Goal: Transaction & Acquisition: Book appointment/travel/reservation

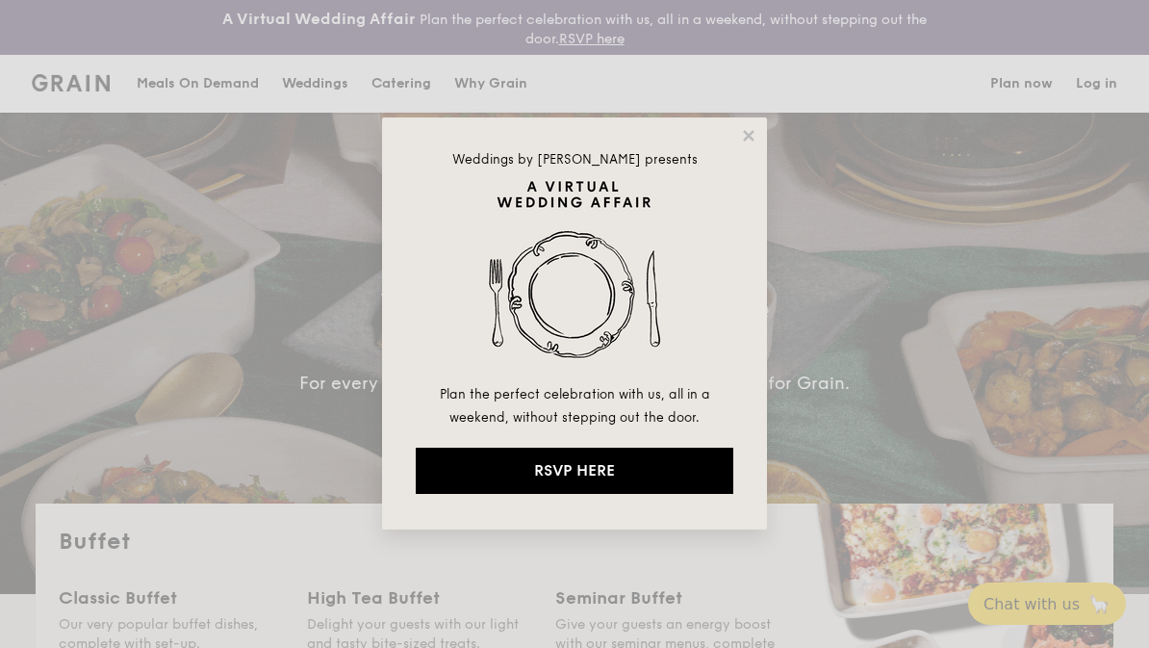
select select
click at [751, 135] on icon at bounding box center [748, 135] width 11 height 11
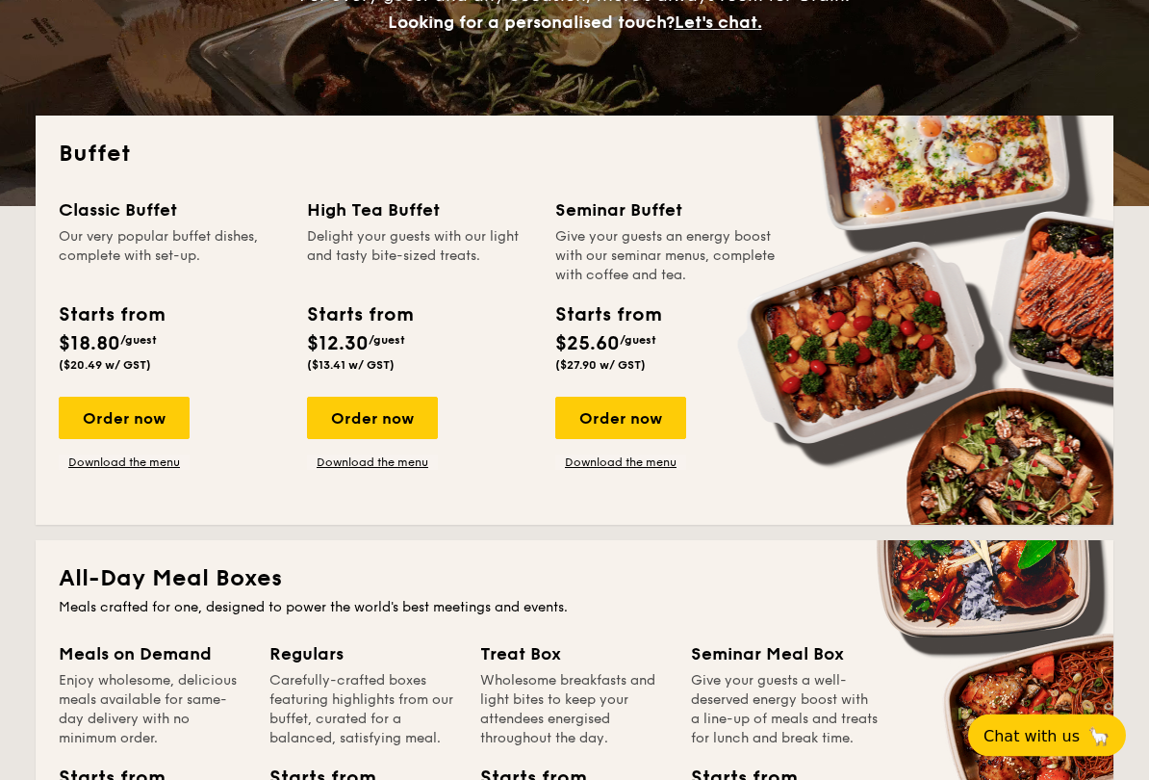
scroll to position [389, 0]
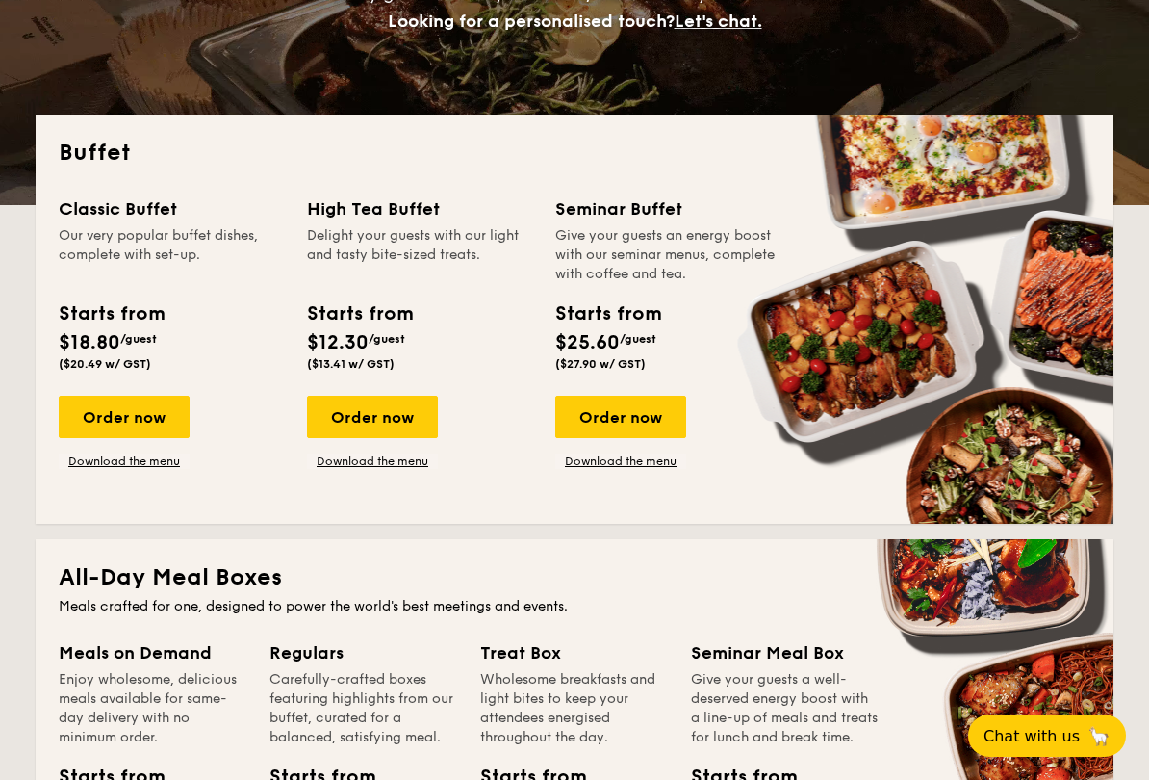
click at [142, 424] on div "Order now" at bounding box center [124, 417] width 131 height 42
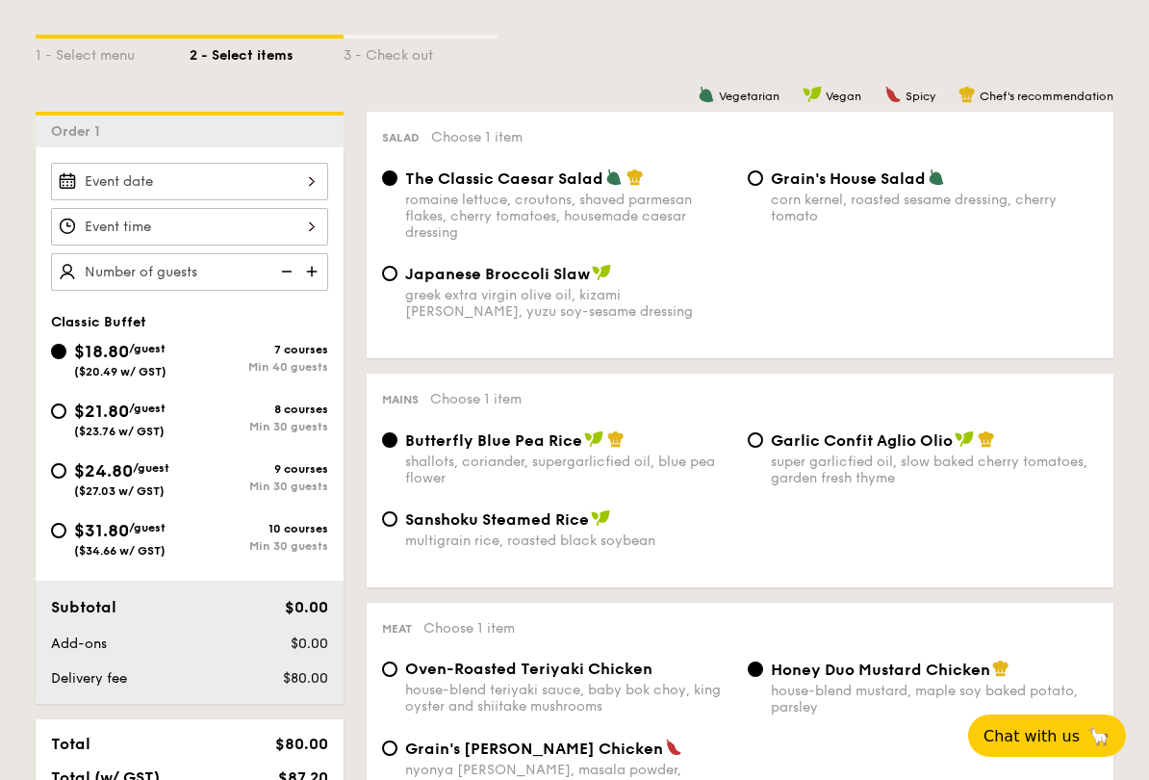
scroll to position [486, 0]
click at [58, 415] on input "$21.80 /guest ($23.76 w/ GST) 8 courses Min 30 guests" at bounding box center [58, 410] width 15 height 15
radio input "true"
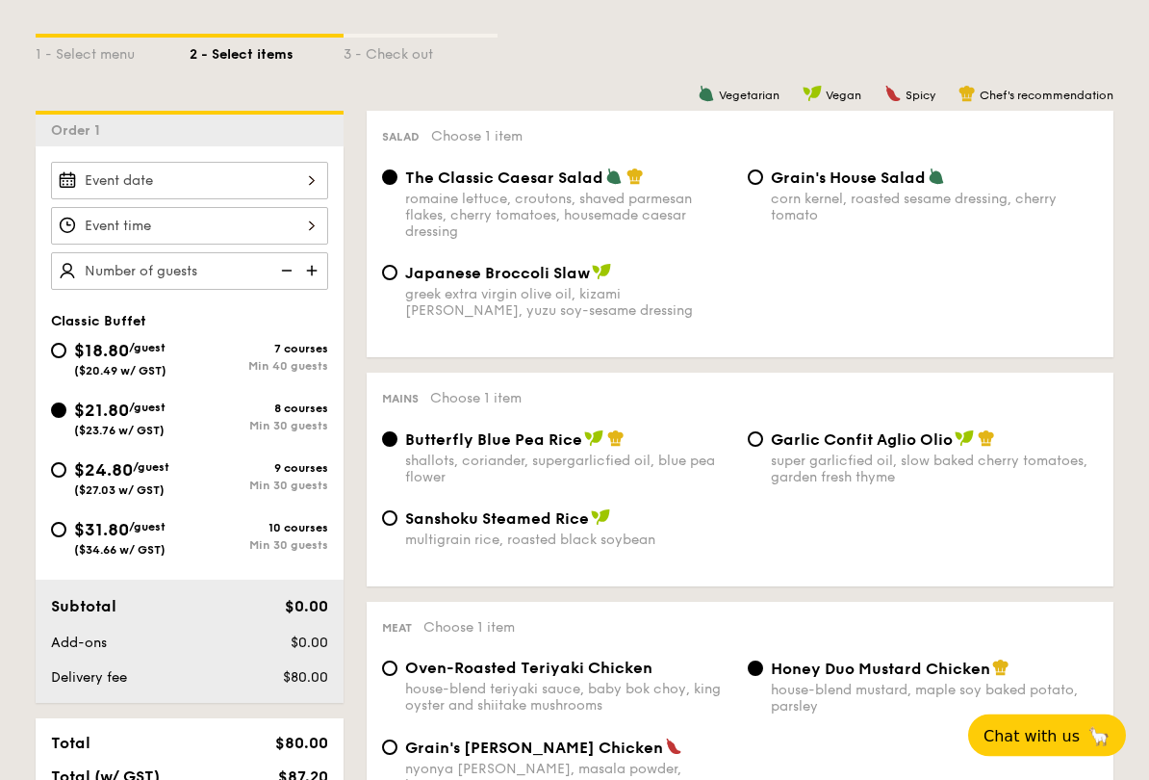
radio input "true"
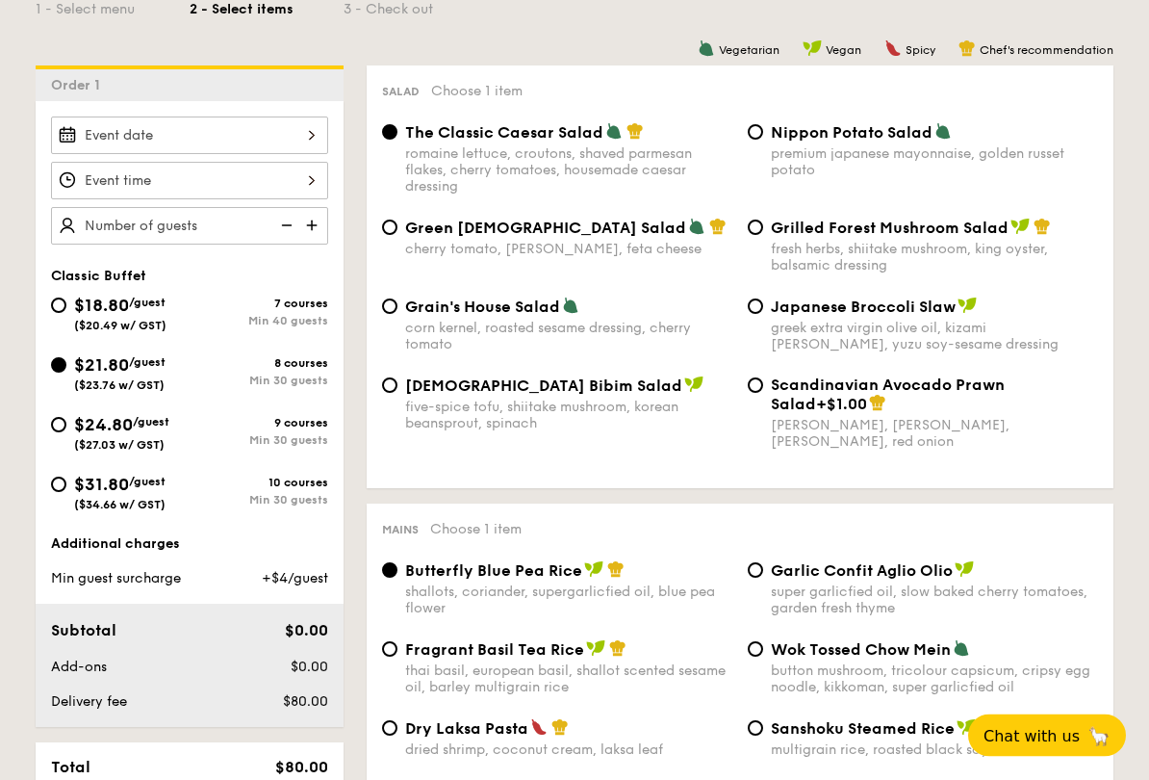
scroll to position [539, 0]
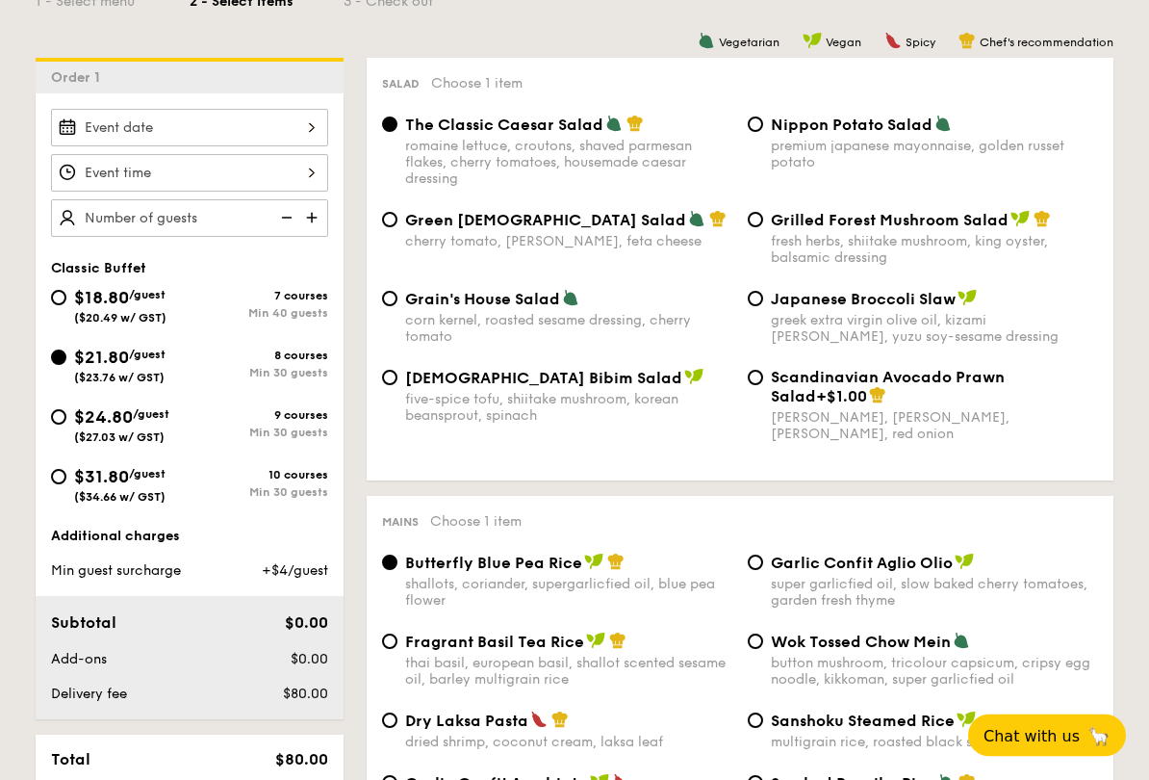
click at [753, 307] on input "Japanese Broccoli Slaw greek extra virgin olive oil, kizami [PERSON_NAME], yuzu…" at bounding box center [755, 299] width 15 height 15
radio input "true"
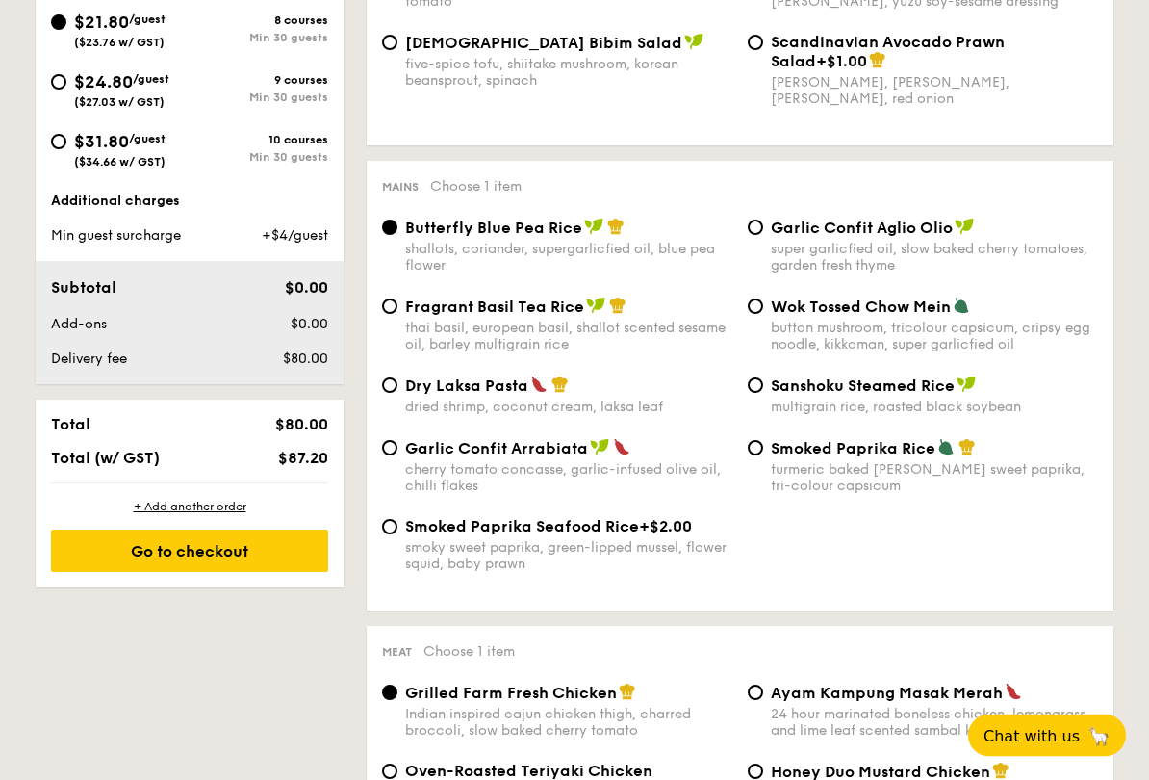
scroll to position [875, 0]
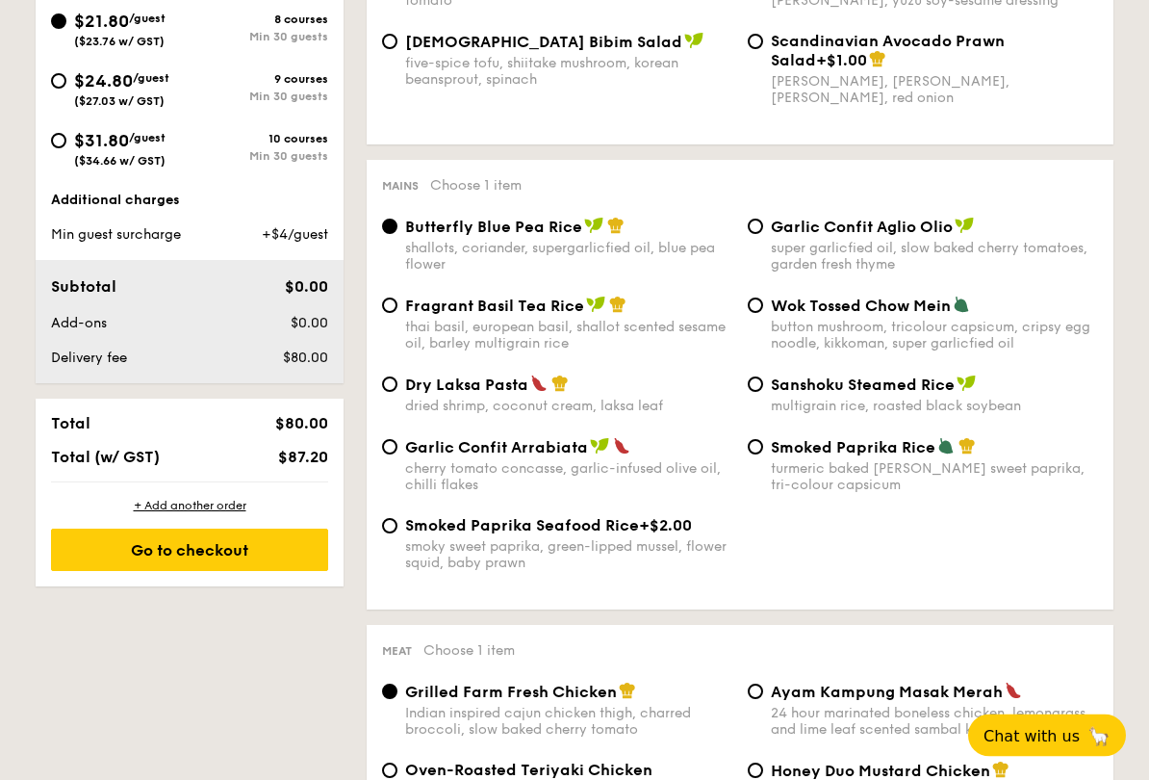
click at [761, 314] on input "Wok Tossed Chow Mein button mushroom, tricolour capsicum, cripsy egg noodle, ki…" at bounding box center [755, 305] width 15 height 15
radio input "true"
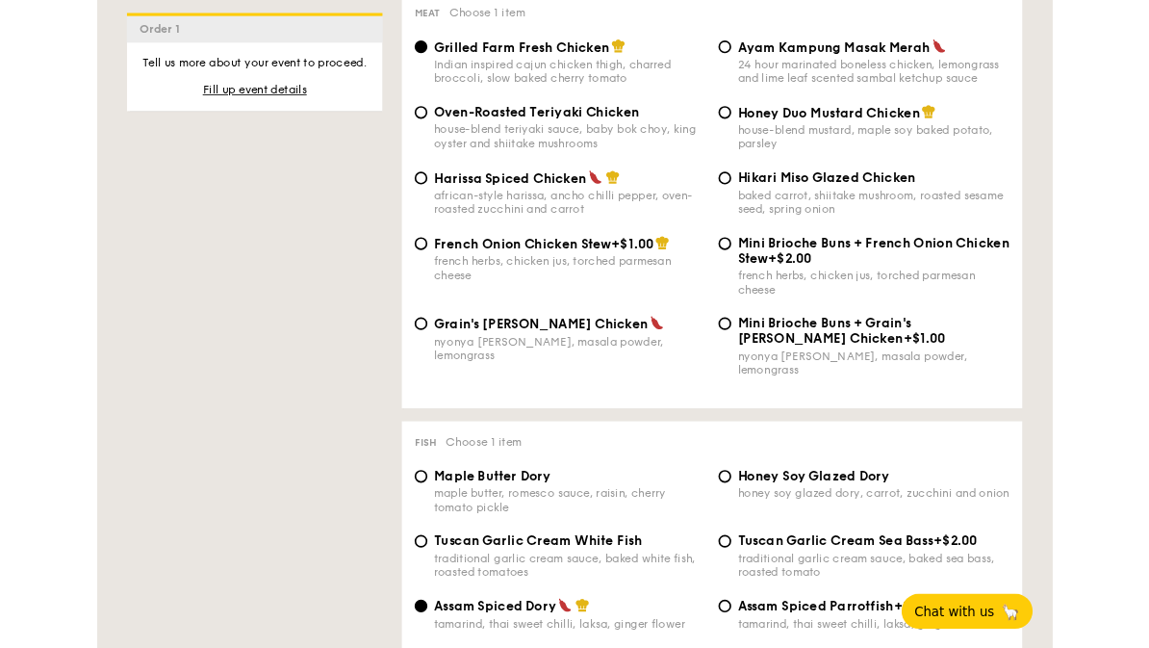
scroll to position [1510, 0]
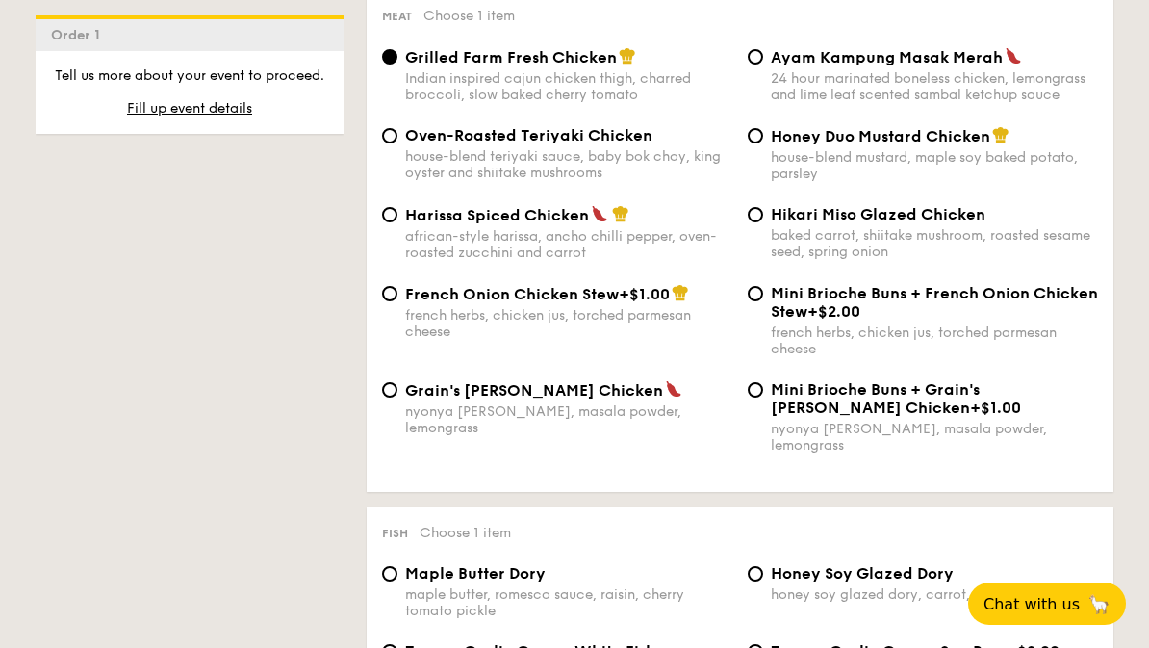
click at [381, 166] on div "Oven-Roasted Teriyaki Chicken house-blend teriyaki sauce, baby bok choy, king o…" at bounding box center [557, 153] width 366 height 55
click at [392, 143] on input "Oven-Roasted Teriyaki Chicken house-blend teriyaki sauce, baby bok choy, king o…" at bounding box center [389, 135] width 15 height 15
radio input "true"
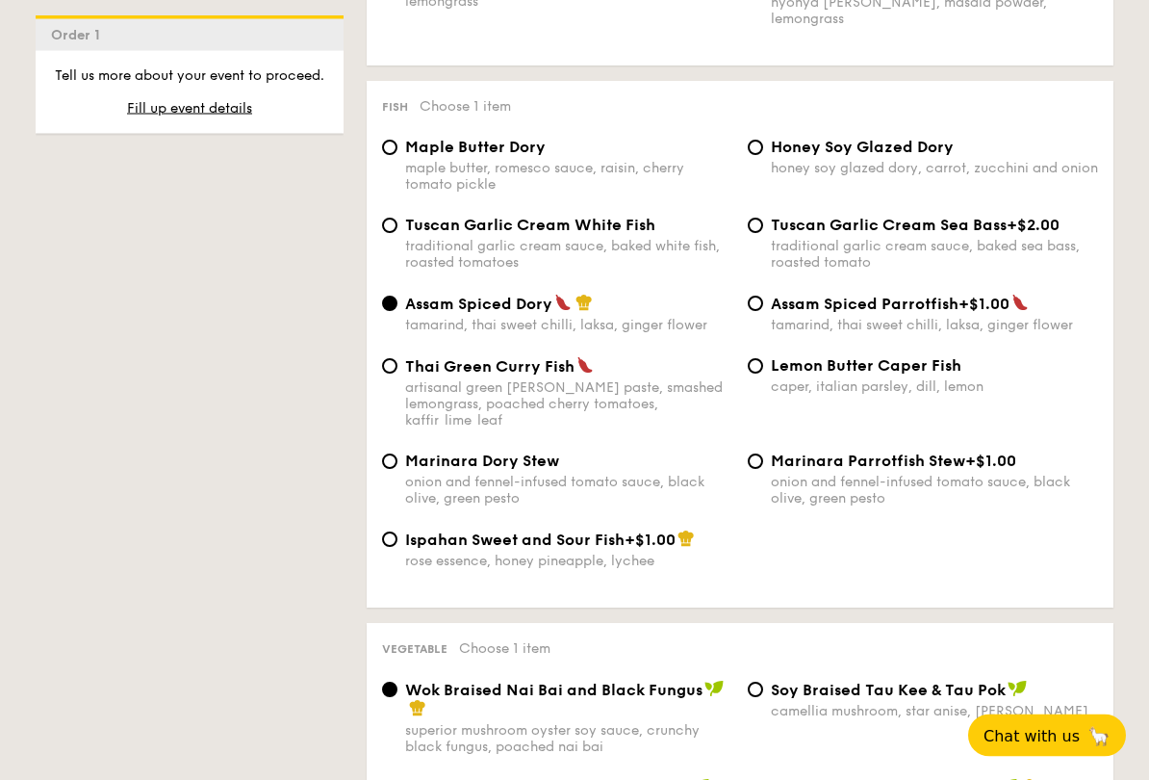
scroll to position [1937, 0]
click at [767, 385] on div "Lemon Butter Caper Fish caper, italian parsley, dill, lemon" at bounding box center [923, 375] width 366 height 39
click at [764, 381] on div "Lemon Butter Caper Fish caper, italian parsley, dill, lemon" at bounding box center [923, 375] width 366 height 39
click at [753, 373] on input "Lemon Butter Caper Fish caper, italian parsley, dill, lemon" at bounding box center [755, 365] width 15 height 15
radio input "true"
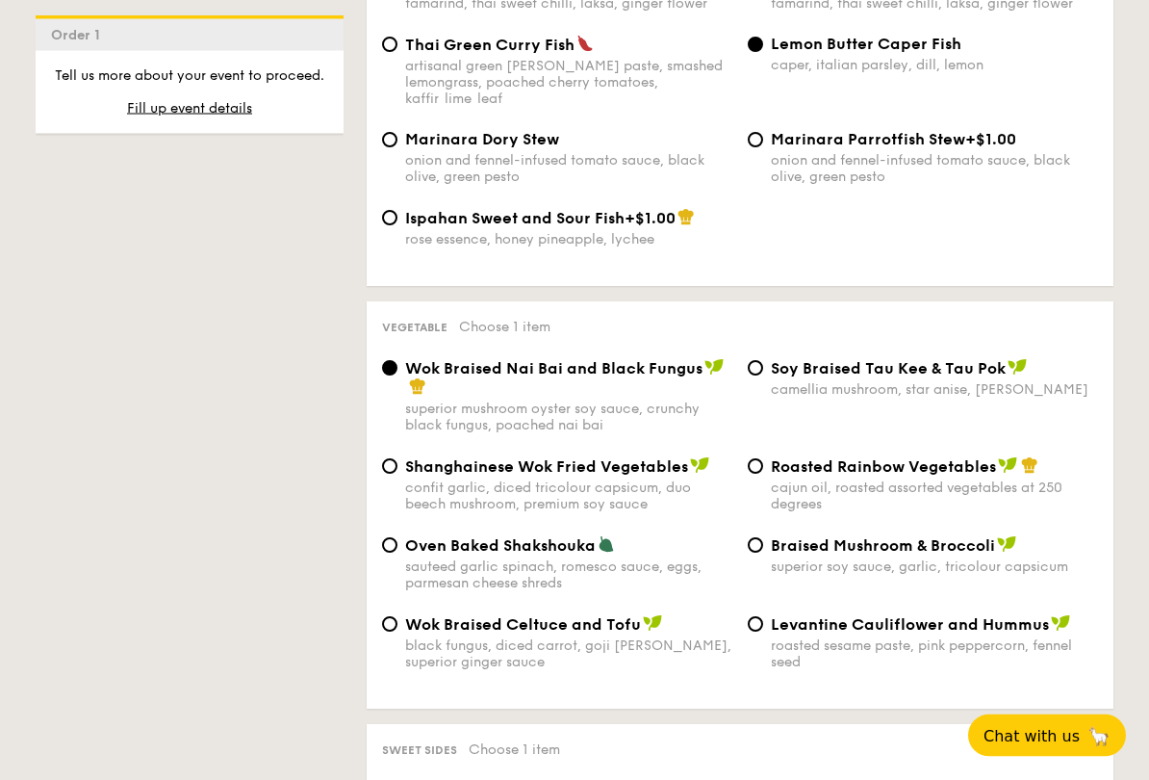
scroll to position [2264, 0]
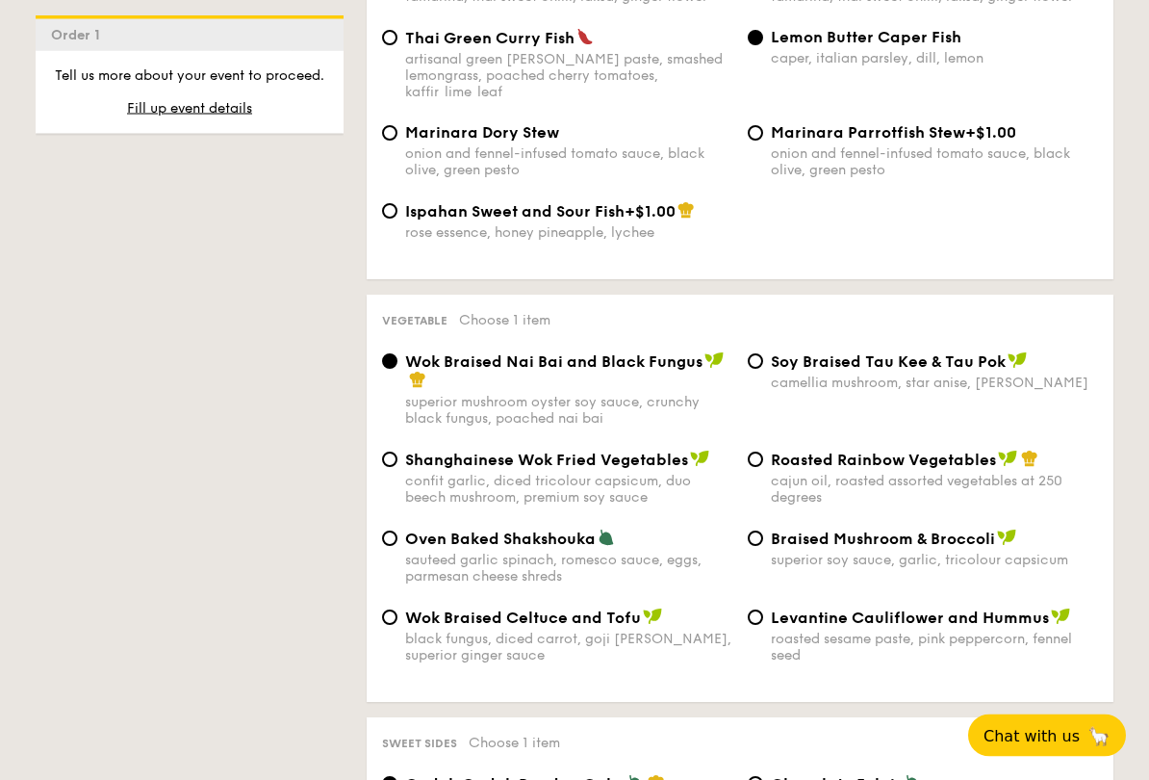
click at [758, 468] on input "Roasted Rainbow Vegetables cajun oil, roasted assorted vegetables at 250 degrees" at bounding box center [755, 459] width 15 height 15
radio input "true"
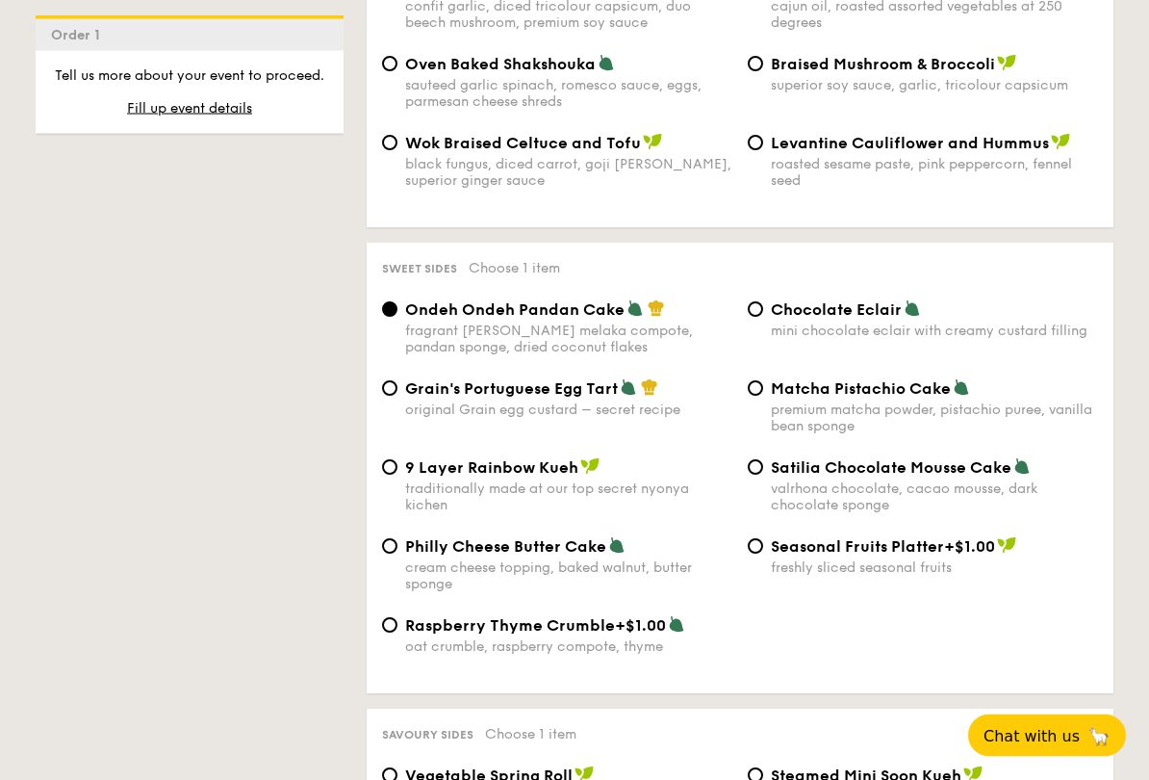
scroll to position [2739, 0]
click at [760, 325] on div "Chocolate Eclair mini chocolate eclair with creamy custard filling" at bounding box center [923, 318] width 366 height 39
click at [760, 317] on input "Chocolate Eclair mini chocolate eclair with creamy custard filling" at bounding box center [755, 308] width 15 height 15
radio input "true"
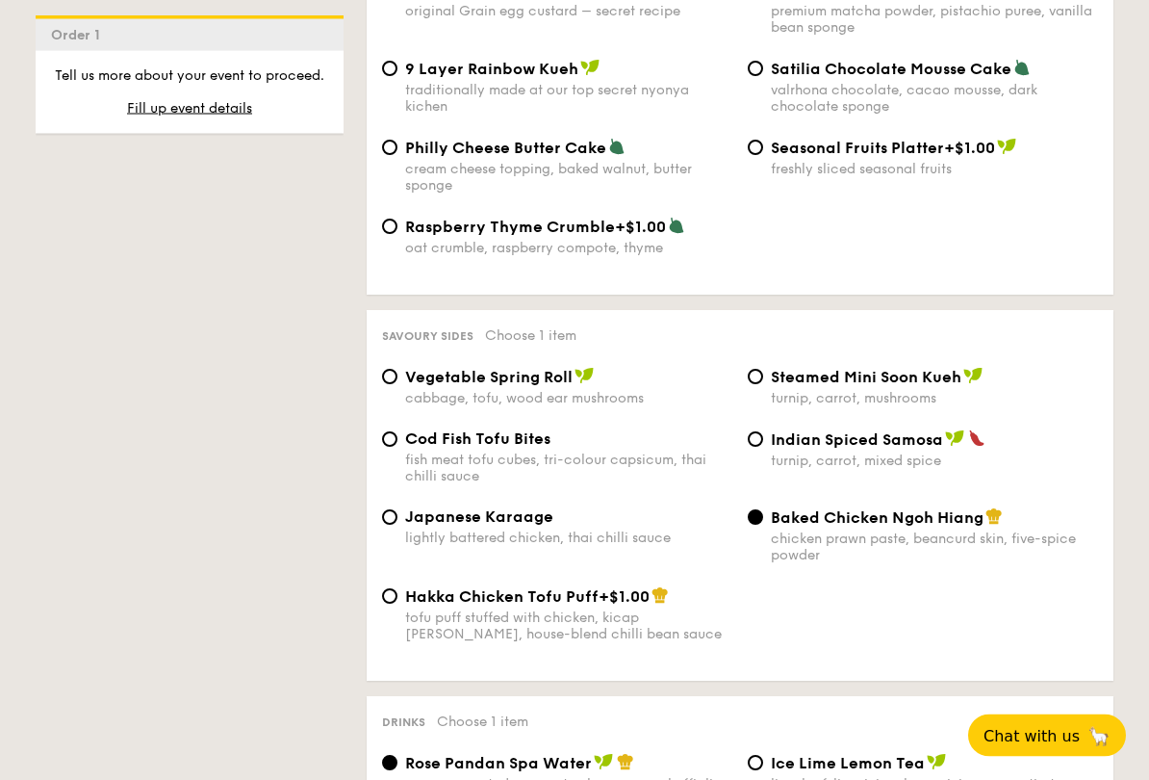
scroll to position [3138, 0]
click at [392, 525] on input "Japanese Karaage lightly battered chicken, thai chilli sauce" at bounding box center [389, 516] width 15 height 15
radio input "true"
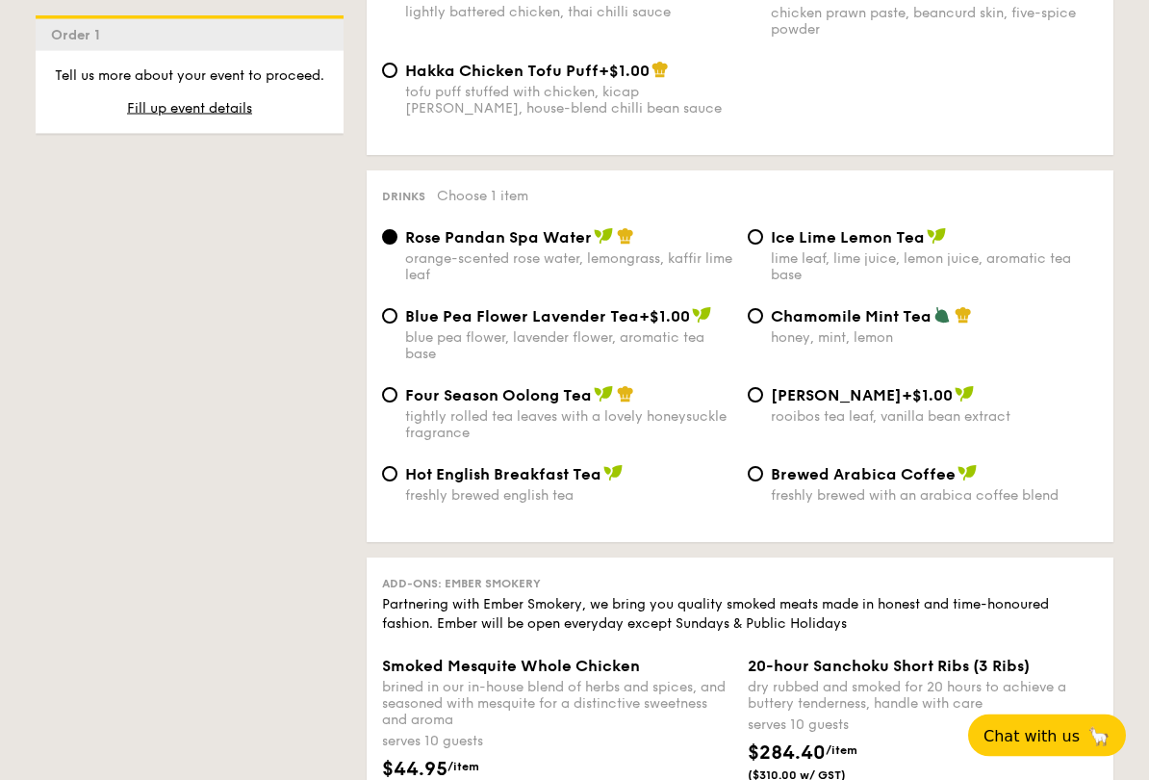
scroll to position [3664, 0]
click at [393, 322] on input "Blue Pea Flower Lavender Tea +$1.00 blue pea flower, lavender flower, aromatic …" at bounding box center [389, 314] width 15 height 15
radio input "true"
click at [745, 282] on div "Ice Lime Lemon Tea lime leaf, lime juice, lemon juice, aromatic tea base" at bounding box center [923, 254] width 366 height 56
click at [757, 244] on input "Ice Lime Lemon Tea lime leaf, lime juice, lemon juice, aromatic tea base" at bounding box center [755, 235] width 15 height 15
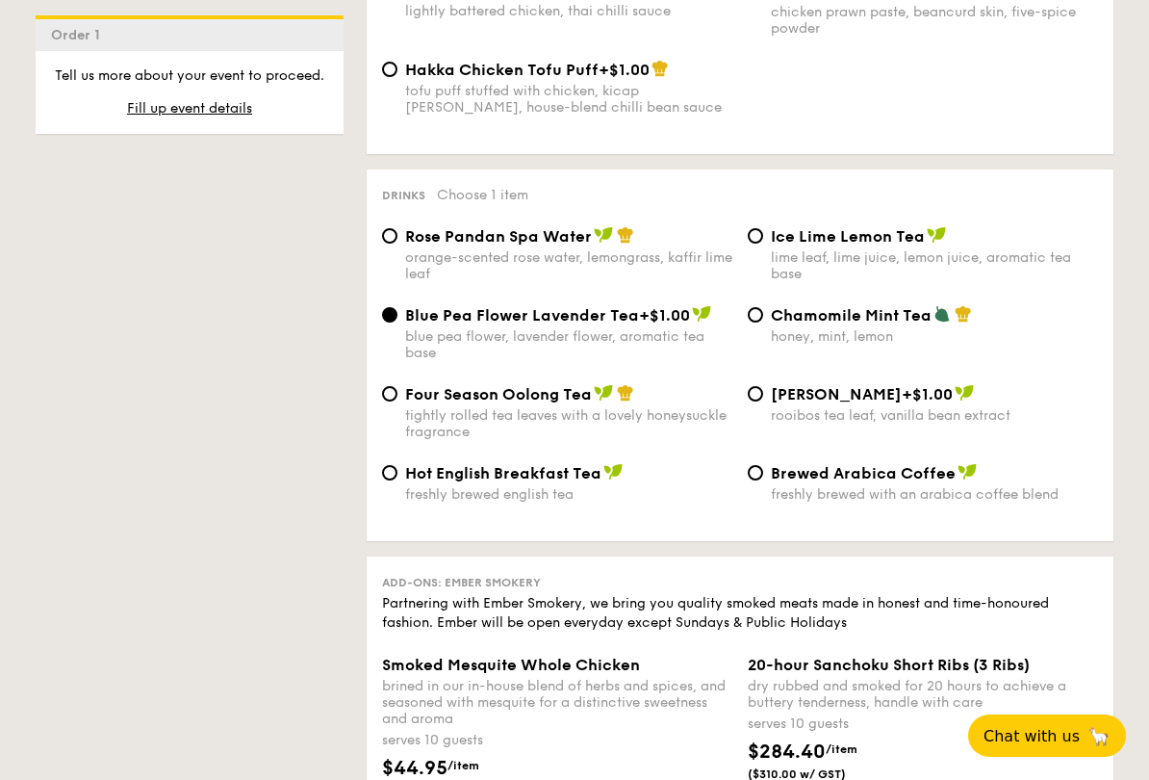
radio input "true"
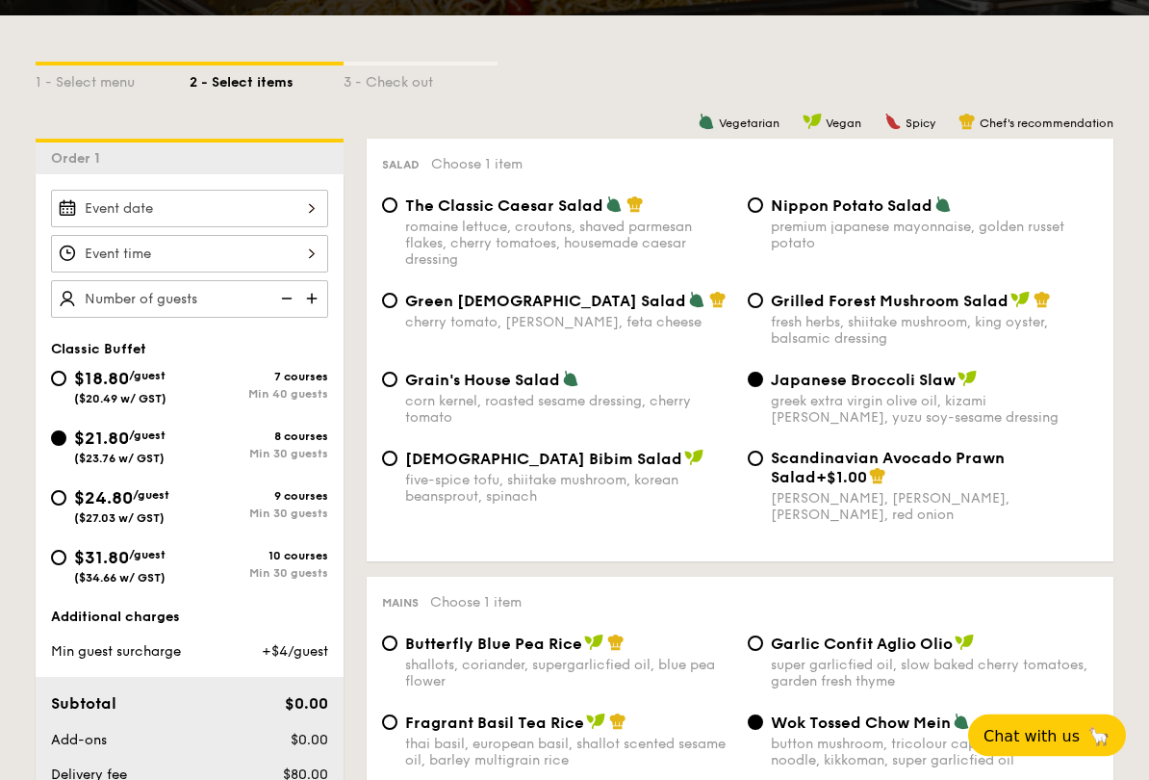
scroll to position [459, 0]
click at [62, 500] on input "$24.80 /guest ($27.03 w/ GST) 9 courses Min 30 guests" at bounding box center [58, 497] width 15 height 15
radio input "true"
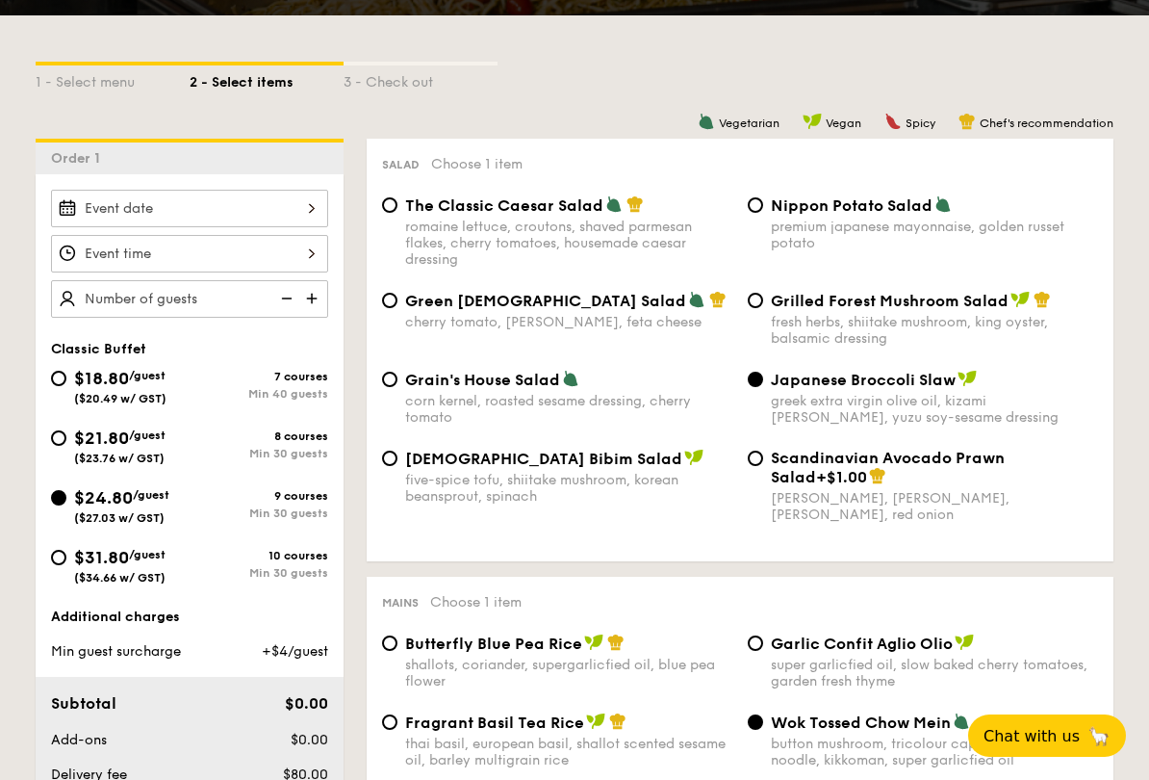
radio input "true"
radio input "false"
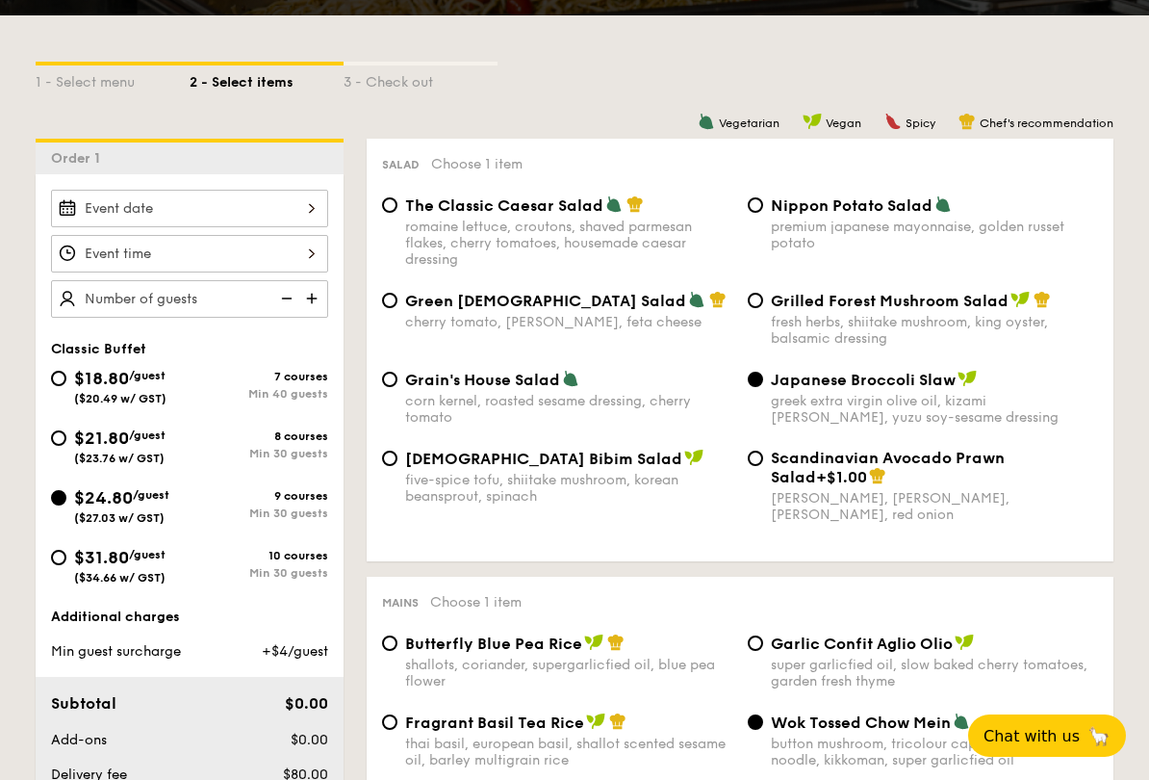
radio input "true"
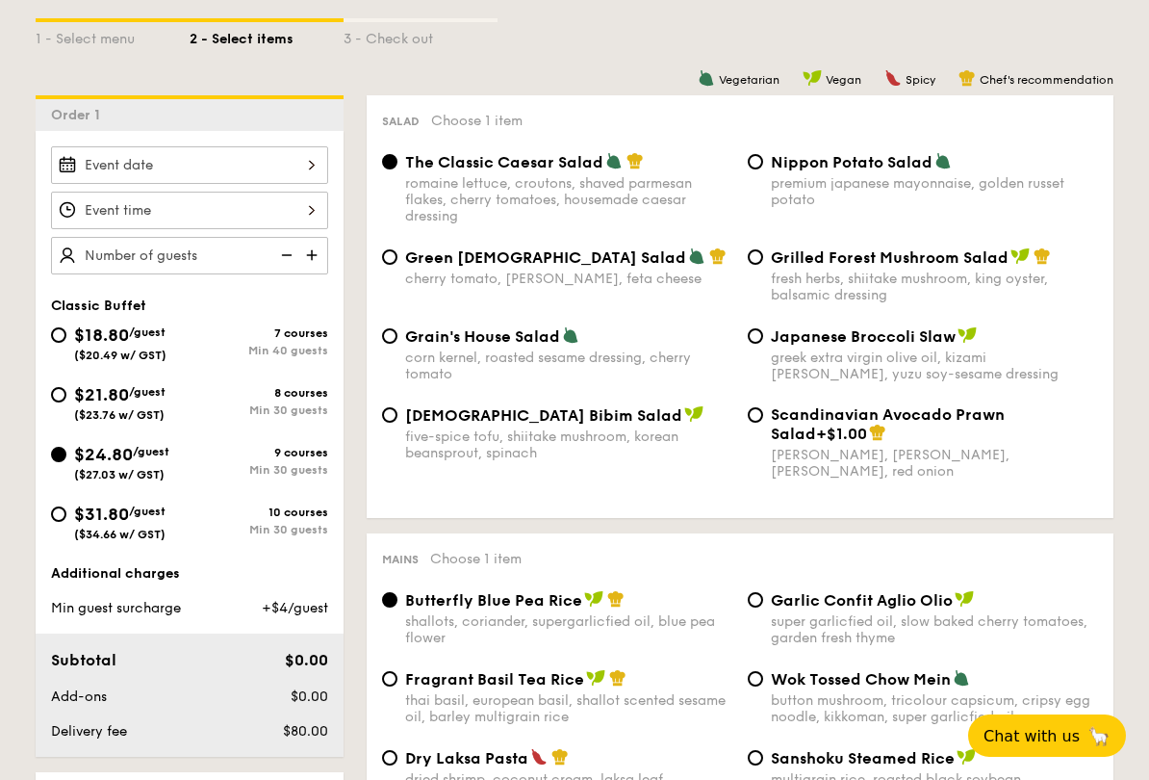
scroll to position [508, 0]
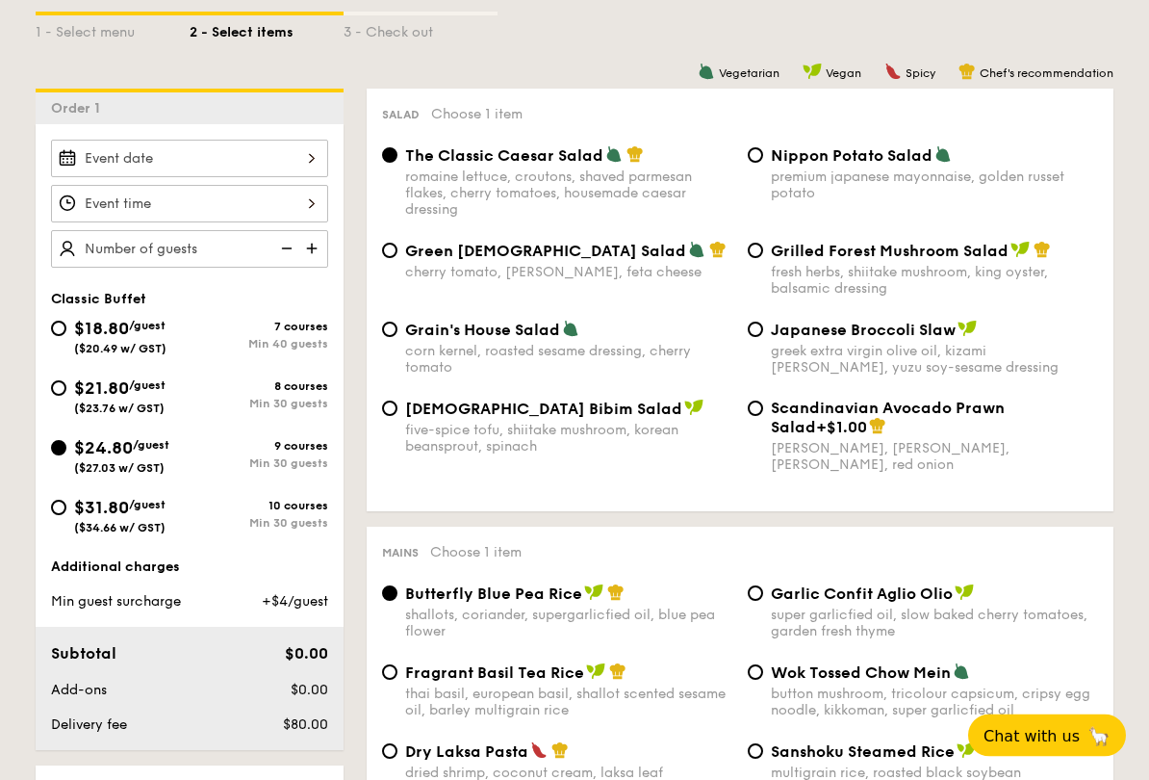
click at [773, 337] on span "Japanese Broccoli Slaw" at bounding box center [863, 330] width 185 height 18
click at [763, 337] on input "Japanese Broccoli Slaw greek extra virgin olive oil, kizami [PERSON_NAME], yuzu…" at bounding box center [755, 329] width 15 height 15
radio input "true"
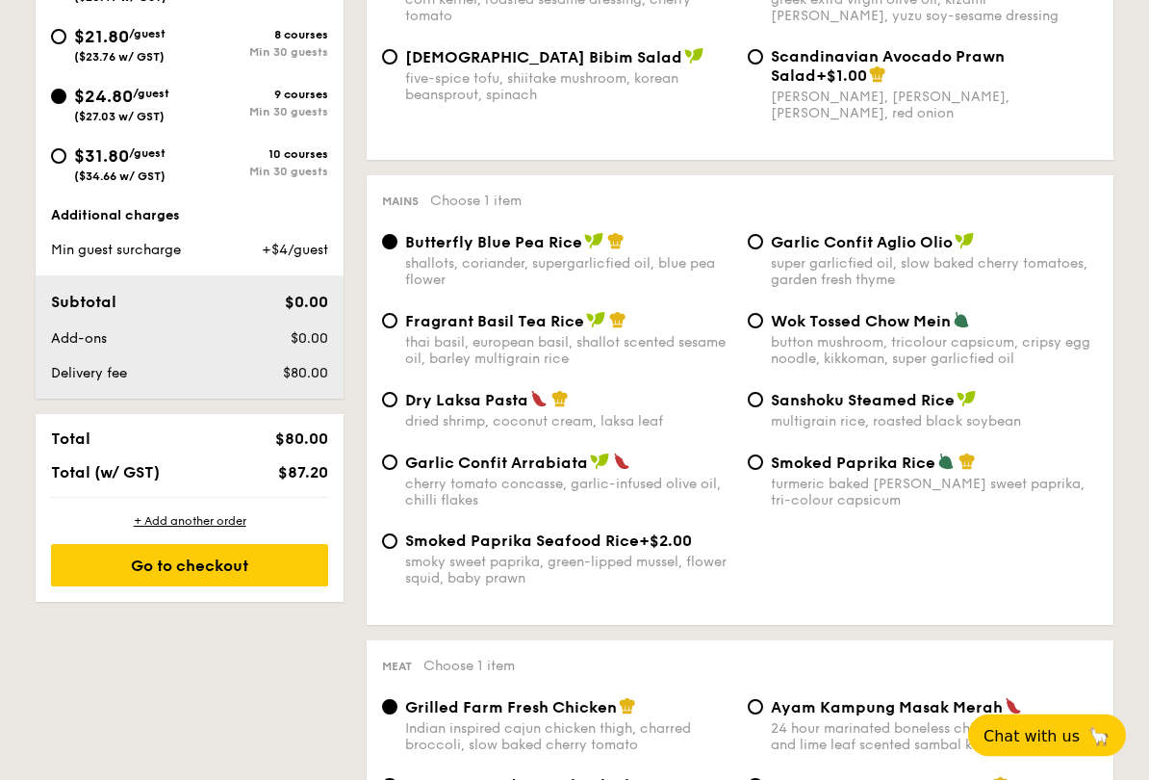
scroll to position [861, 0]
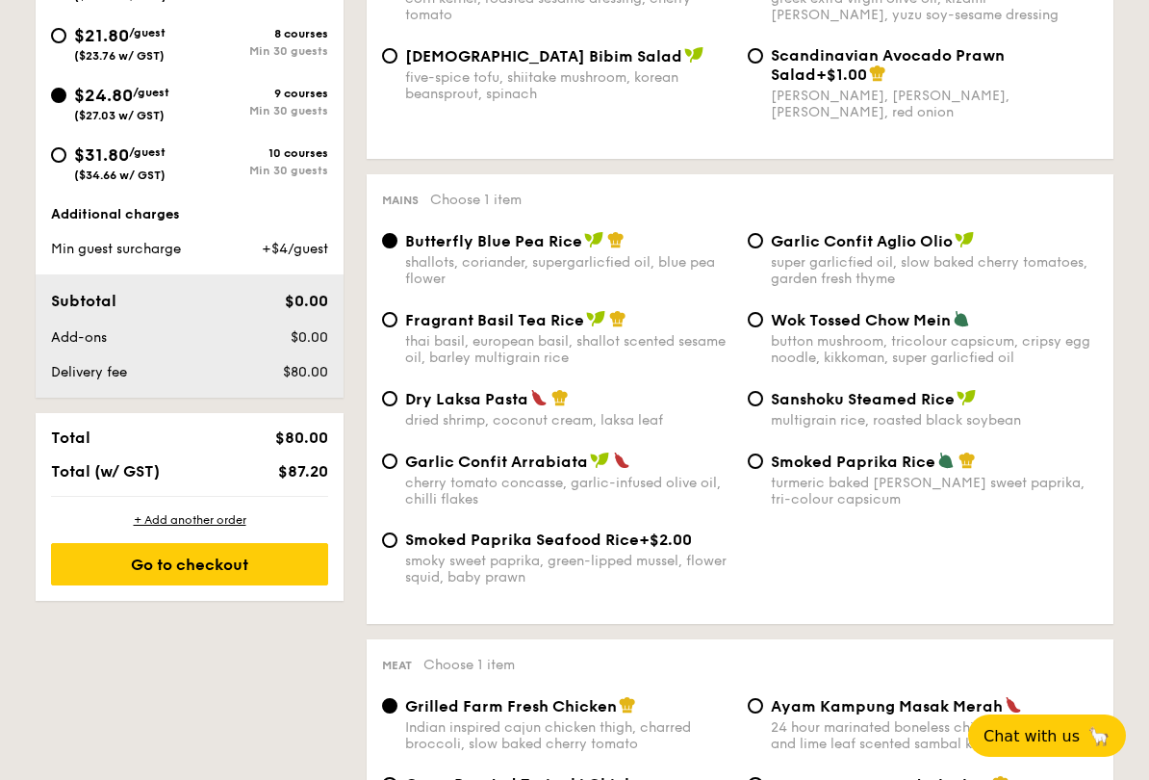
click at [761, 327] on input "Wok Tossed Chow Mein button mushroom, tricolour capsicum, cripsy egg noodle, ki…" at bounding box center [755, 319] width 15 height 15
radio input "true"
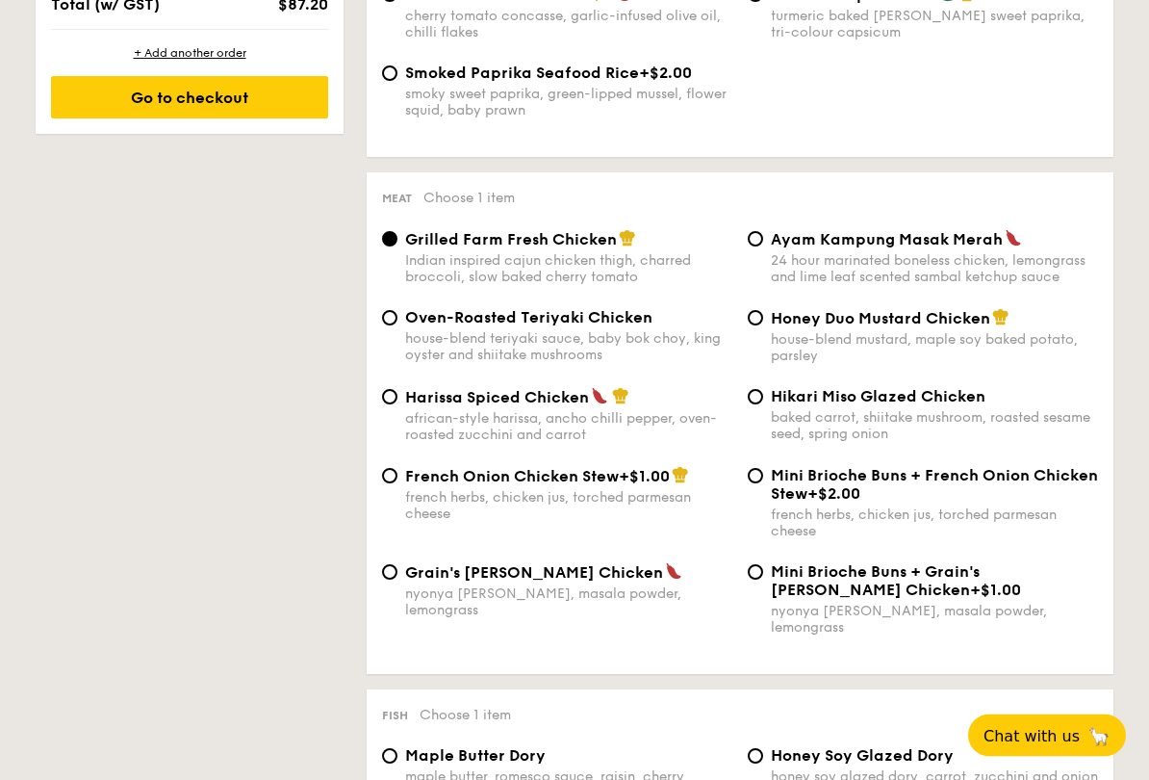
scroll to position [1328, 0]
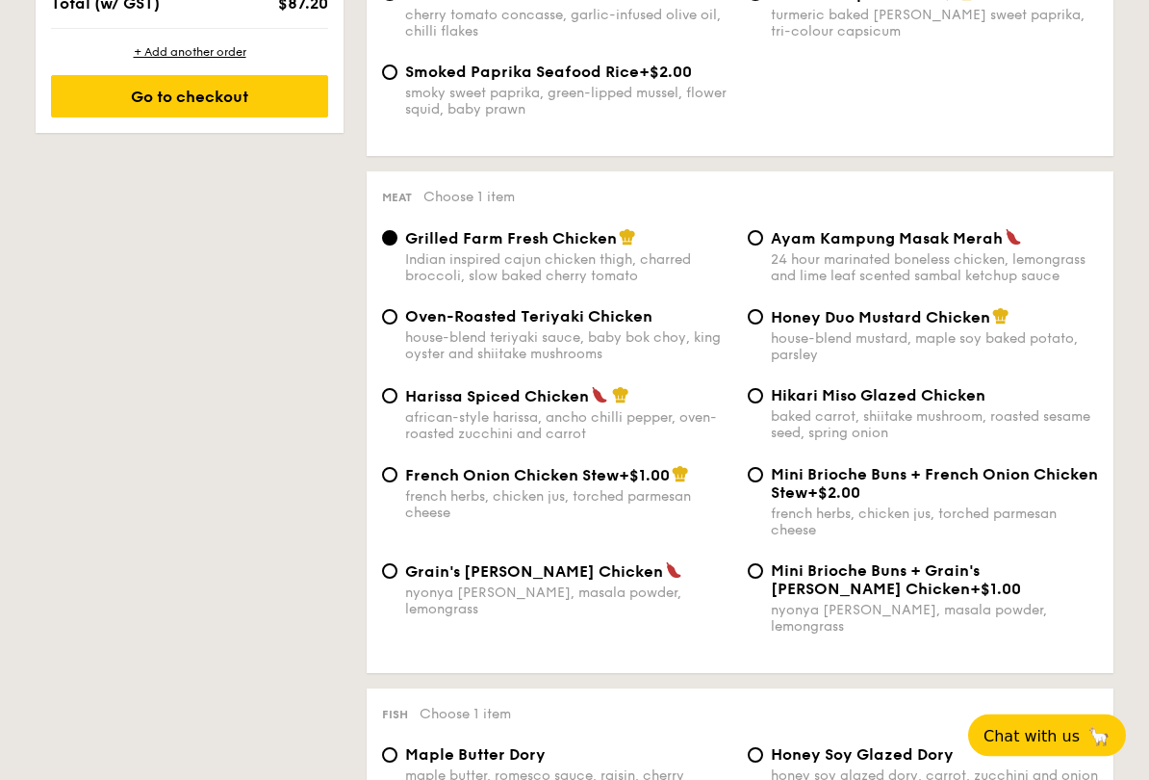
click at [395, 325] on input "Oven-Roasted Teriyaki Chicken house-blend teriyaki sauce, baby bok choy, king o…" at bounding box center [389, 317] width 15 height 15
radio input "true"
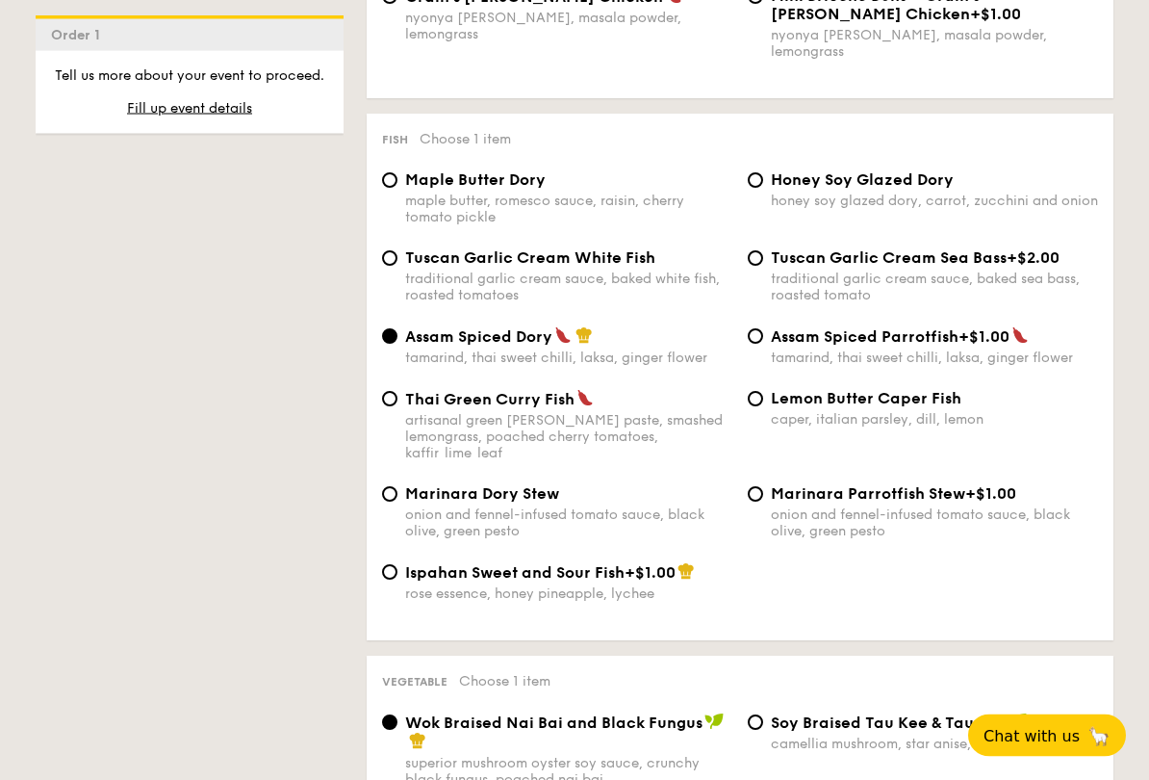
scroll to position [1904, 0]
click at [758, 406] on input "Lemon Butter Caper Fish caper, italian parsley, dill, lemon" at bounding box center [755, 398] width 15 height 15
radio input "true"
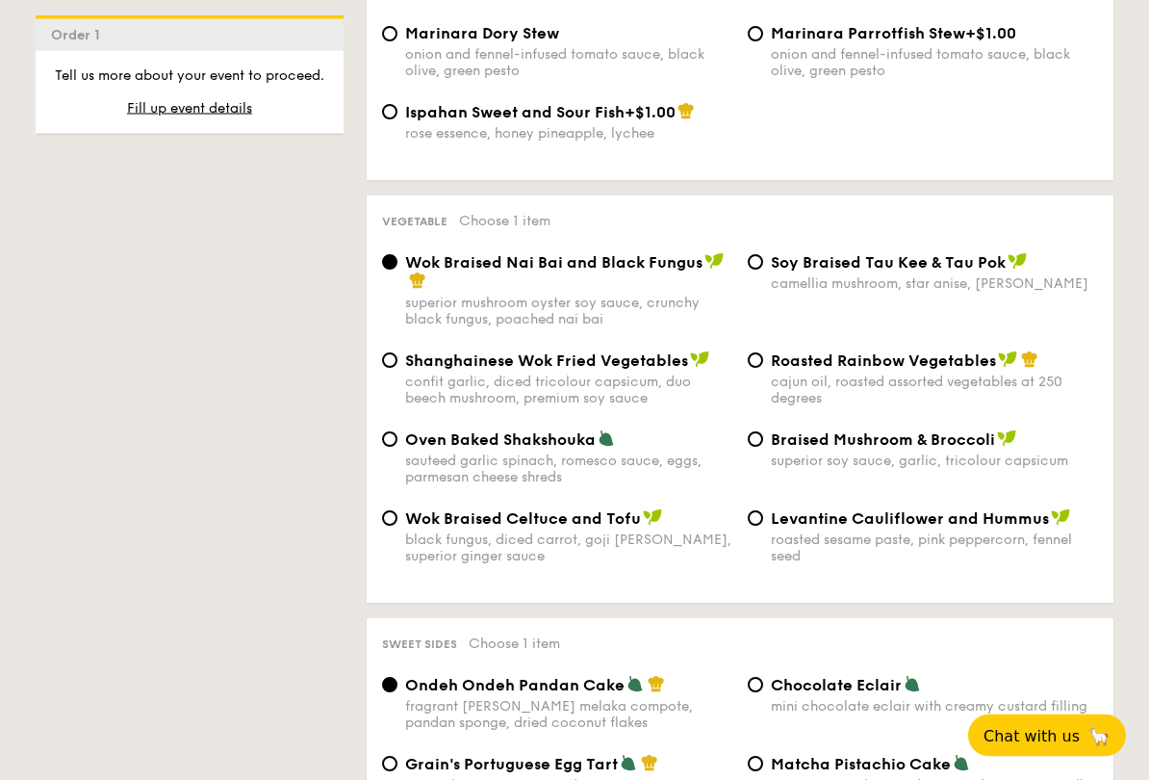
scroll to position [2365, 0]
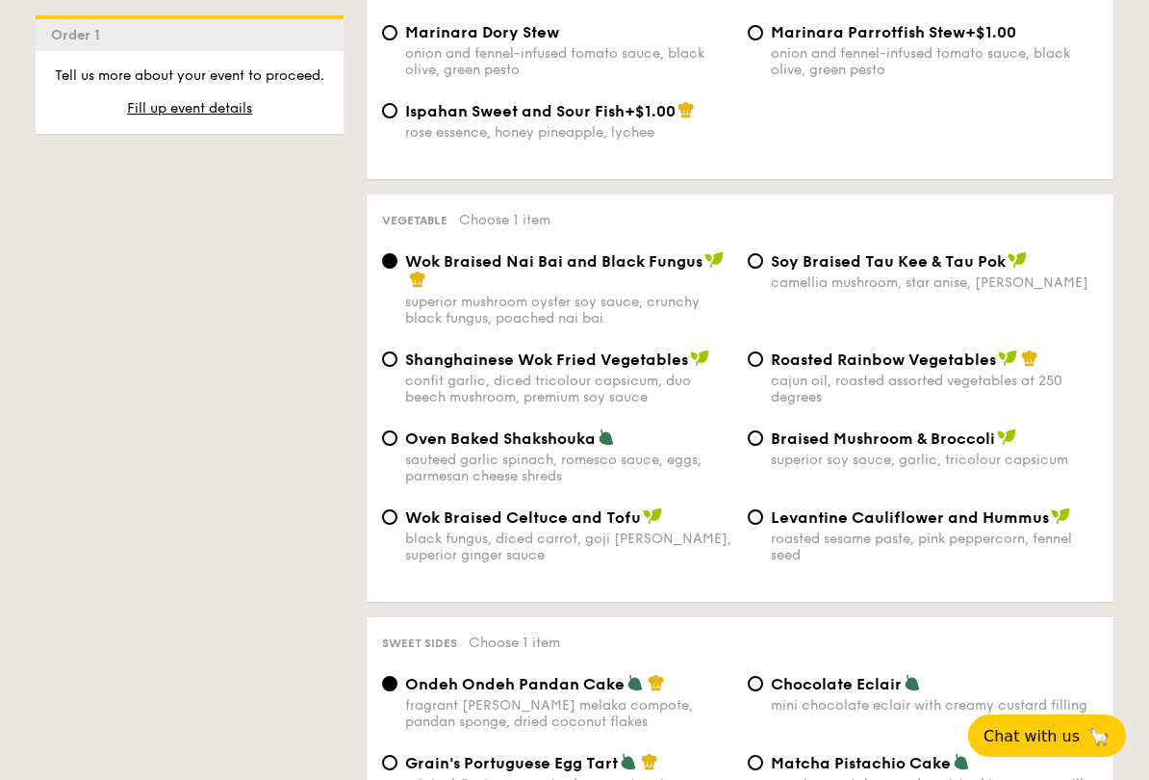
click at [756, 367] on input "Roasted Rainbow Vegetables cajun oil, roasted assorted vegetables at 250 degrees" at bounding box center [755, 358] width 15 height 15
radio input "true"
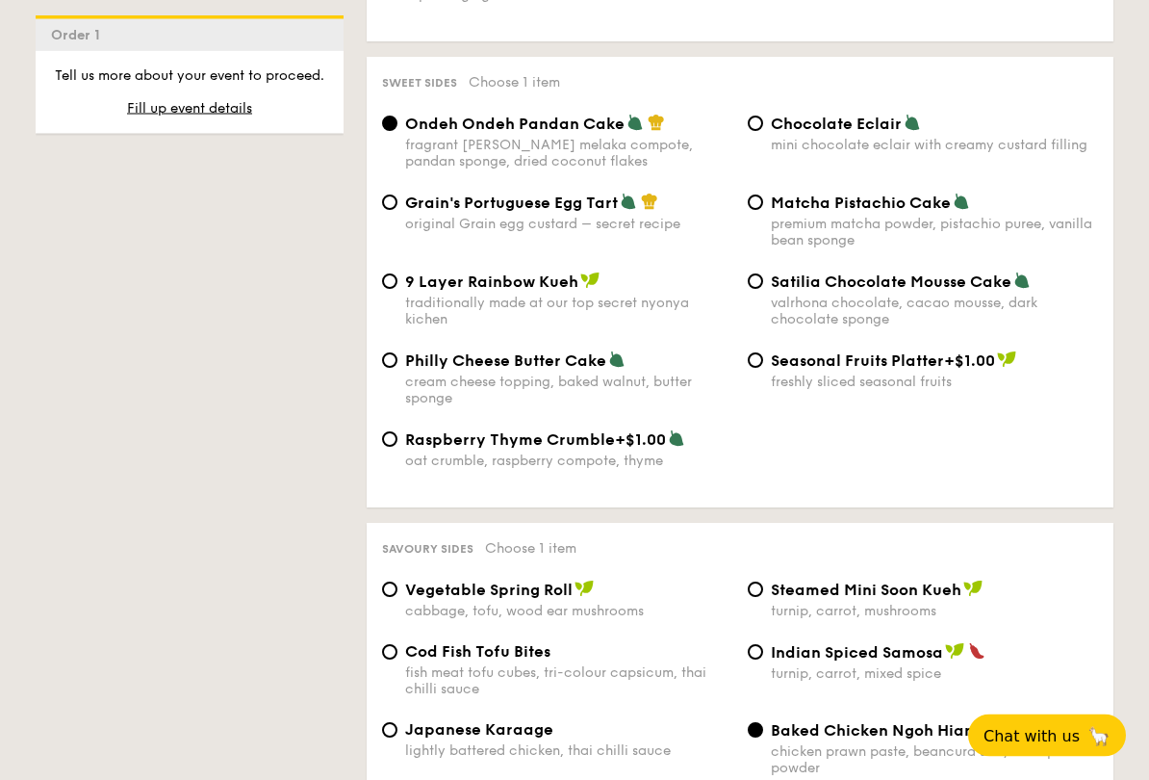
scroll to position [2925, 0]
click at [742, 146] on div "Chocolate Eclair mini chocolate eclair with creamy custard filling" at bounding box center [923, 133] width 366 height 39
click at [762, 131] on input "Chocolate Eclair mini chocolate eclair with creamy custard filling" at bounding box center [755, 123] width 15 height 15
radio input "true"
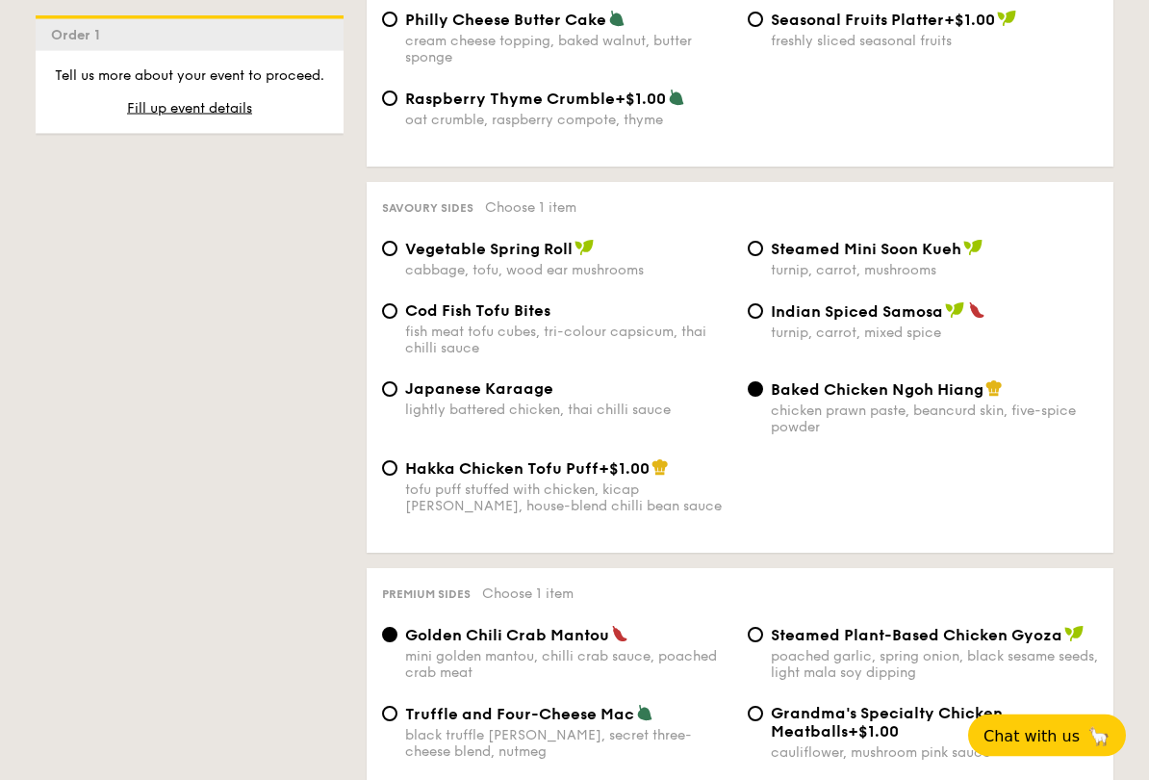
scroll to position [3266, 0]
click at [394, 397] on input "Japanese Karaage lightly battered chicken, thai chilli sauce" at bounding box center [389, 388] width 15 height 15
radio input "true"
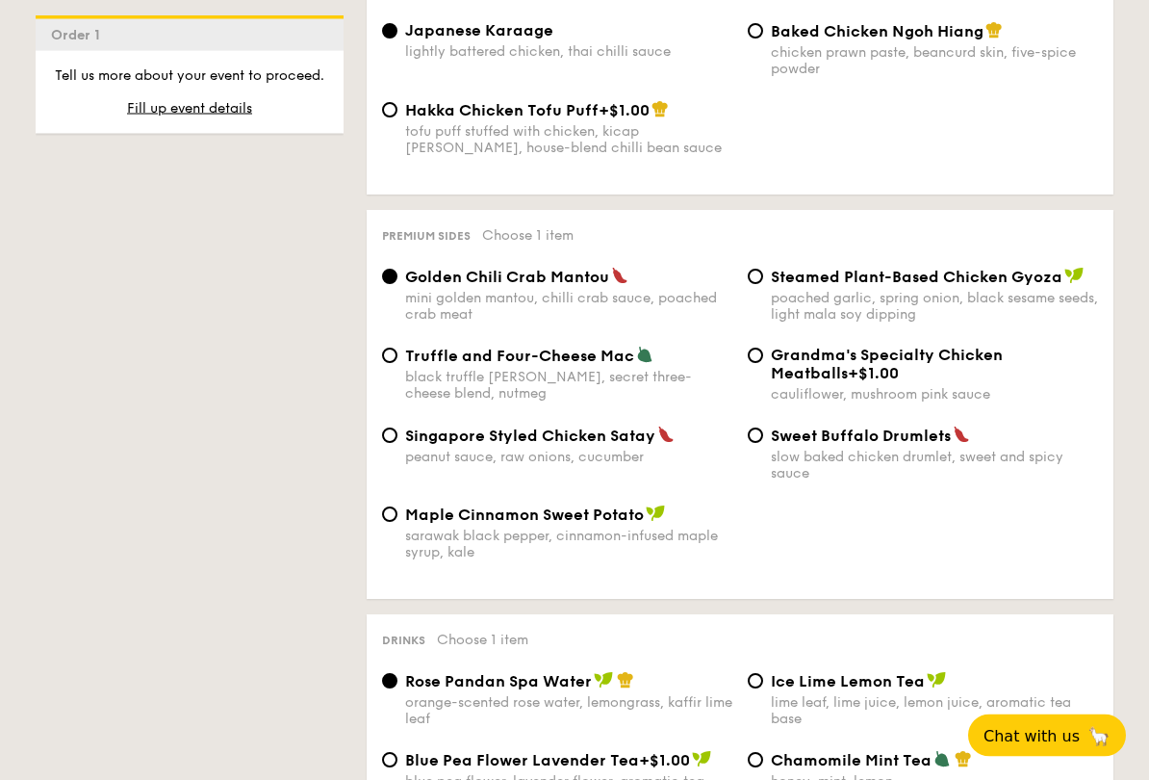
scroll to position [3624, 0]
click at [399, 396] on div "Truffle and Four-Cheese Mac black truffle [PERSON_NAME], secret three-cheese bl…" at bounding box center [557, 374] width 366 height 56
click at [401, 346] on div "Golden Chili Crab Mantou mini golden mantou, chilli crab sauce, poached crab me…" at bounding box center [740, 306] width 732 height 79
click at [383, 401] on div "Truffle and Four-Cheese Mac black truffle [PERSON_NAME], secret three-cheese bl…" at bounding box center [557, 374] width 366 height 56
click at [386, 363] on input "Truffle and Four-Cheese Mac black truffle [PERSON_NAME], secret three-cheese bl…" at bounding box center [389, 354] width 15 height 15
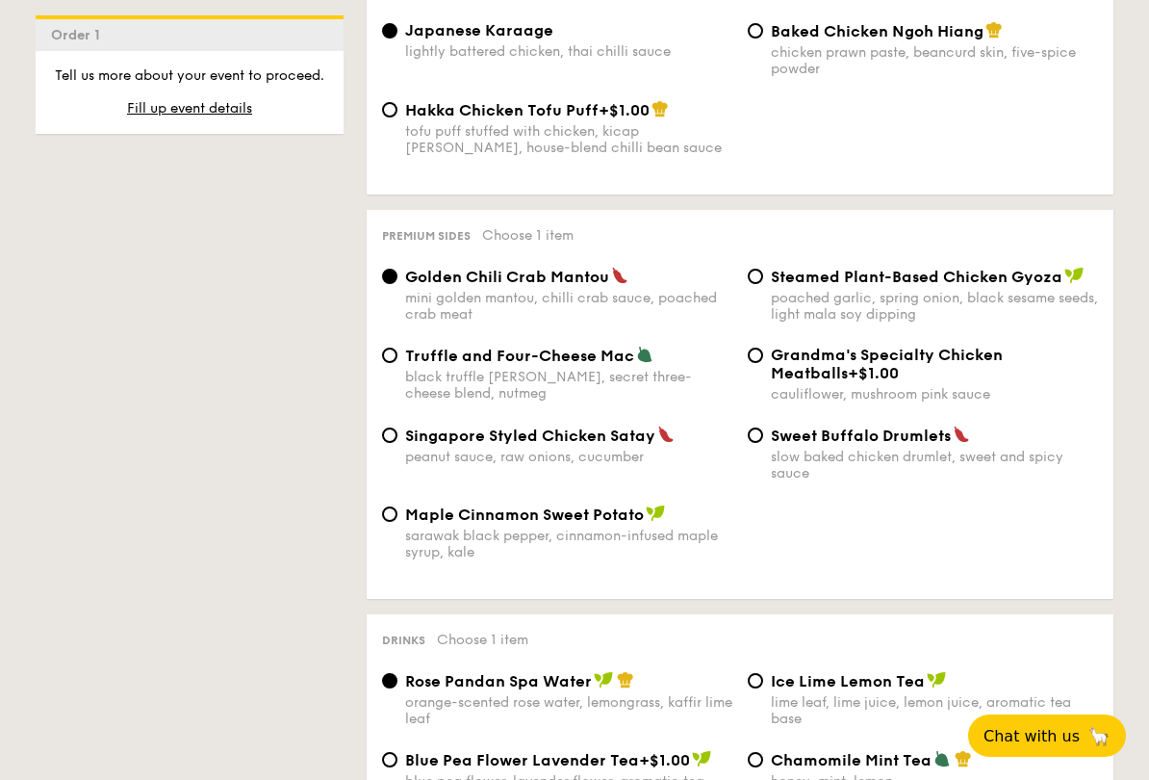
radio input "true"
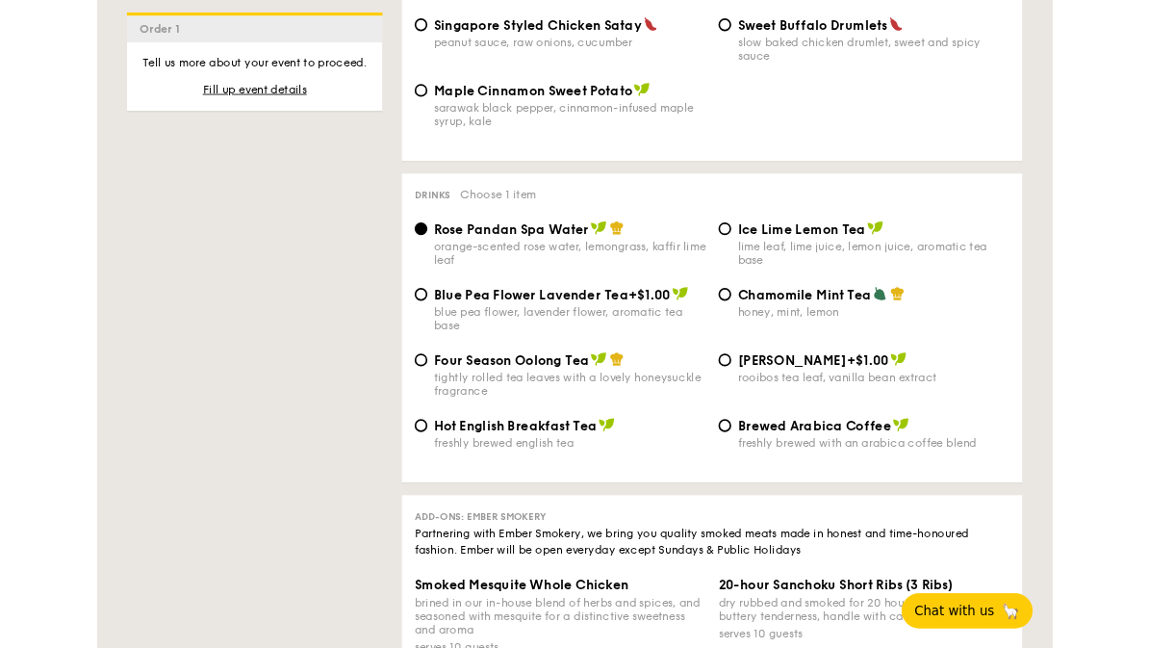
scroll to position [4012, 0]
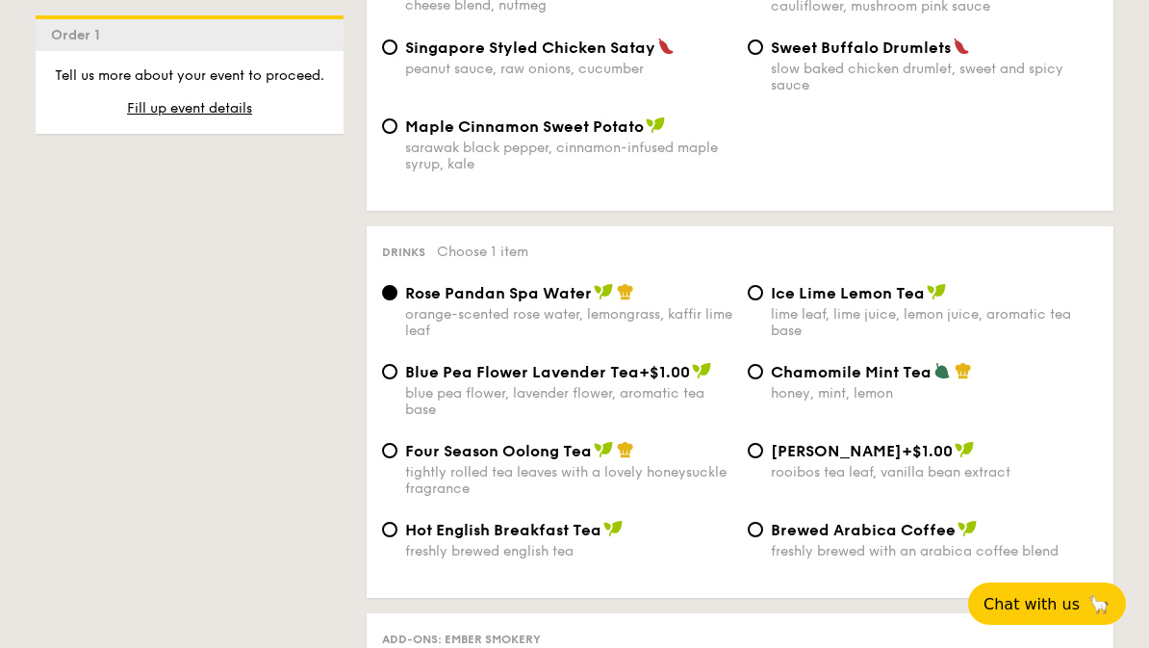
click at [772, 302] on span "Ice Lime Lemon Tea" at bounding box center [848, 293] width 154 height 18
click at [763, 300] on input "Ice Lime Lemon Tea lime leaf, lime juice, lemon juice, aromatic tea base" at bounding box center [755, 292] width 15 height 15
radio input "true"
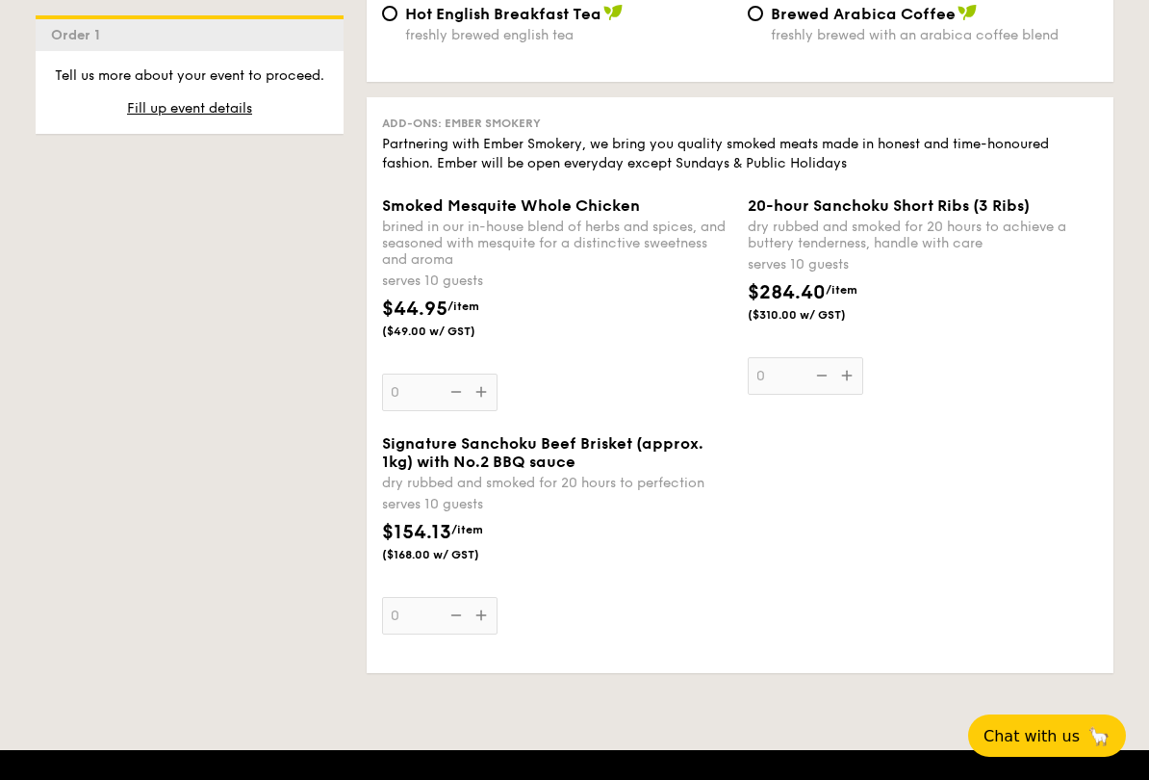
scroll to position [4538, 0]
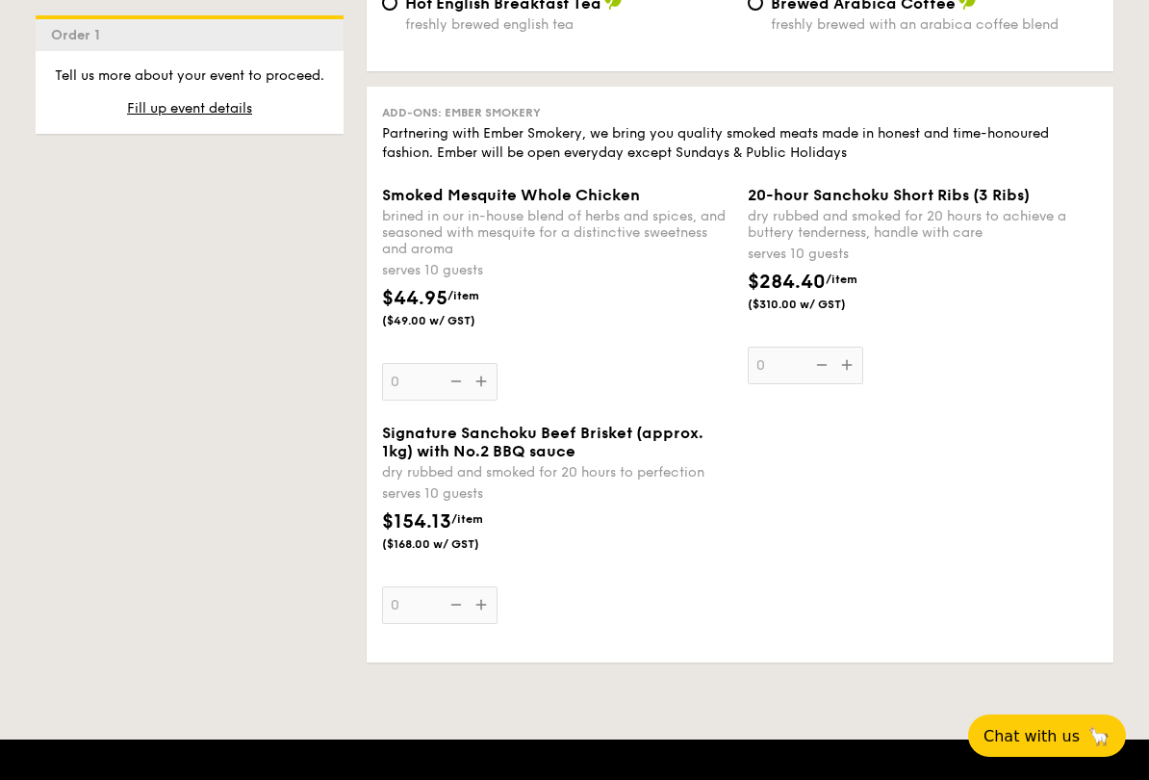
click at [497, 624] on div "Signature Sanchoku Beef Brisket (approx. 1kg) with No.2 BBQ sauce dry rubbed an…" at bounding box center [557, 524] width 350 height 200
click at [497, 624] on input "0" at bounding box center [440, 605] width 116 height 38
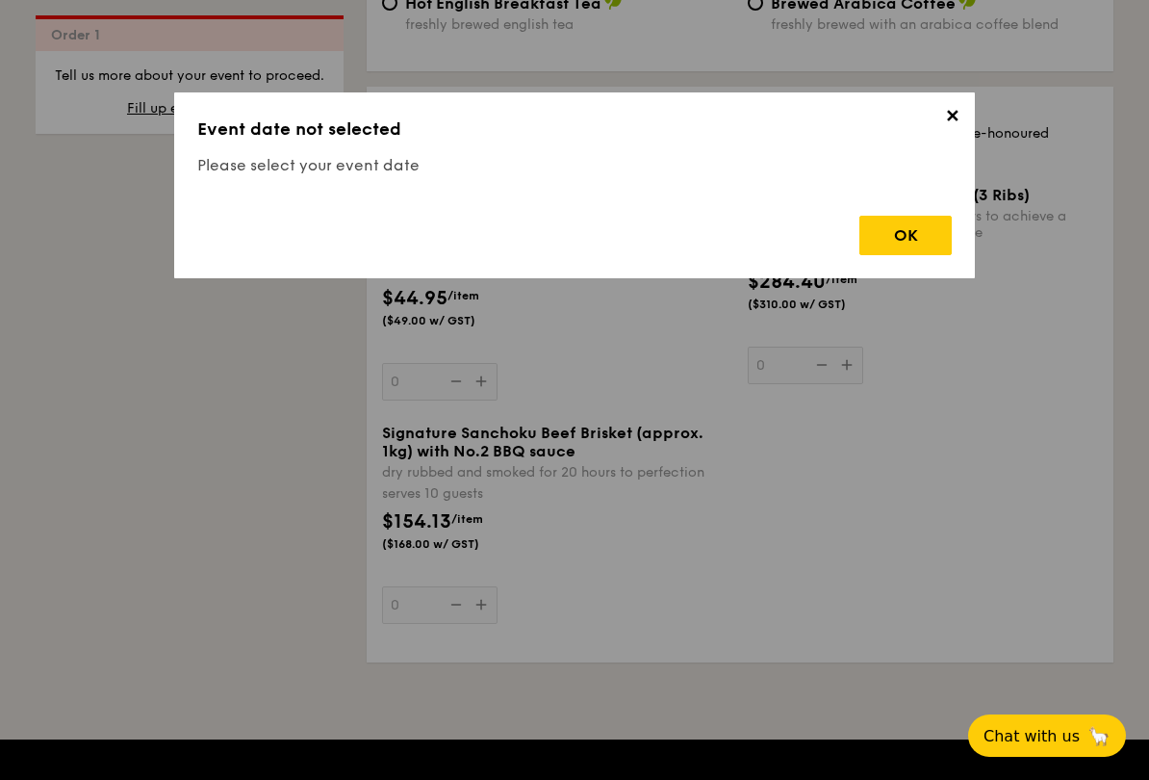
scroll to position [569, 0]
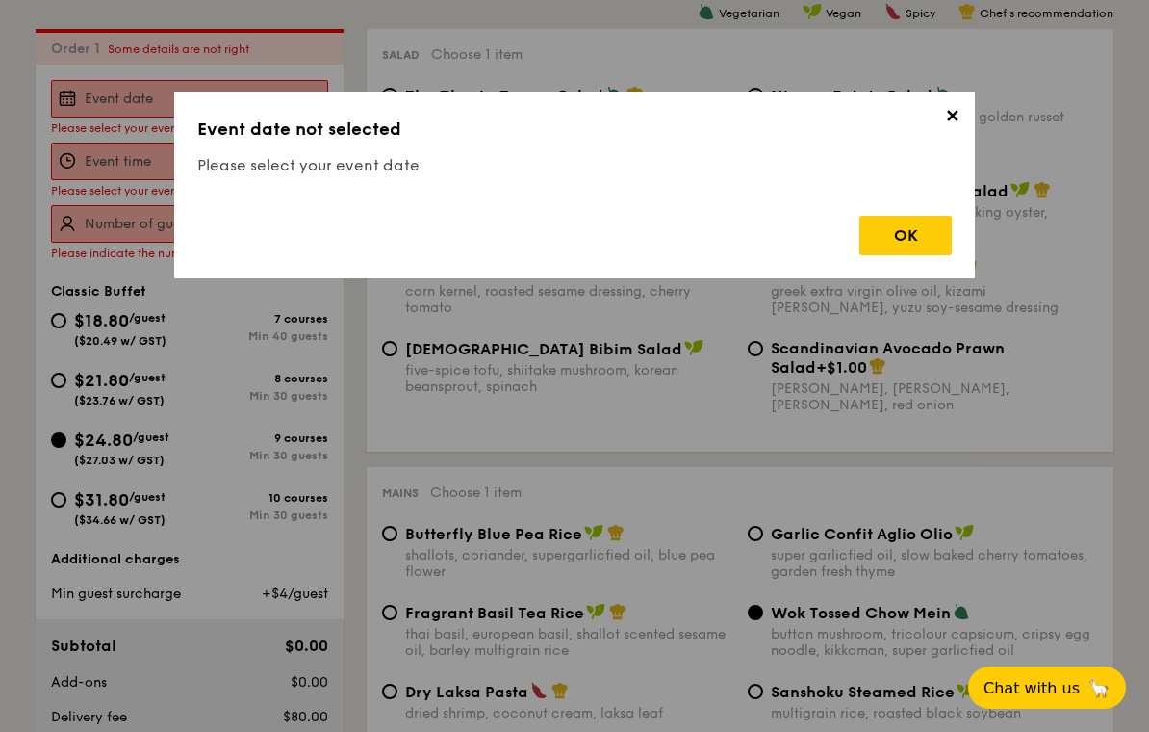
click at [911, 228] on div "OK" at bounding box center [906, 235] width 92 height 39
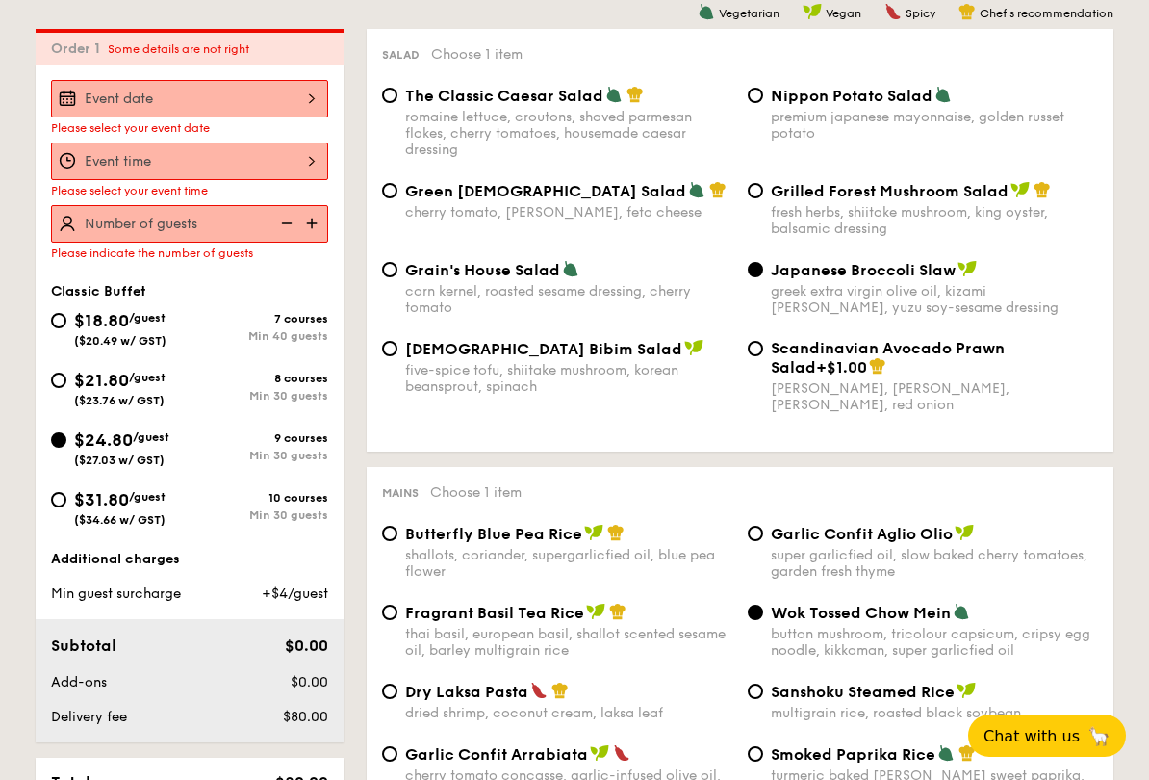
click at [297, 90] on div at bounding box center [189, 99] width 277 height 38
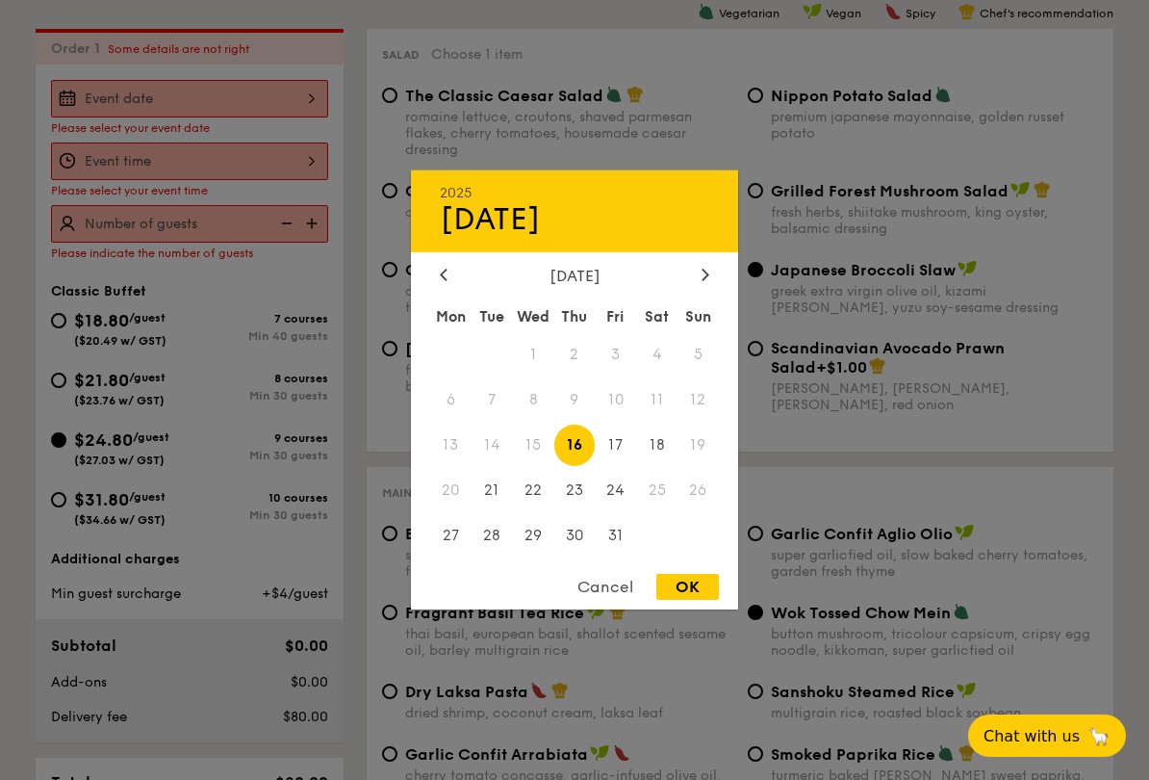
click at [704, 280] on div at bounding box center [705, 276] width 17 height 18
click at [665, 347] on span "1" at bounding box center [656, 354] width 41 height 41
click at [686, 590] on div "OK" at bounding box center [687, 587] width 63 height 26
type input "[DATE]"
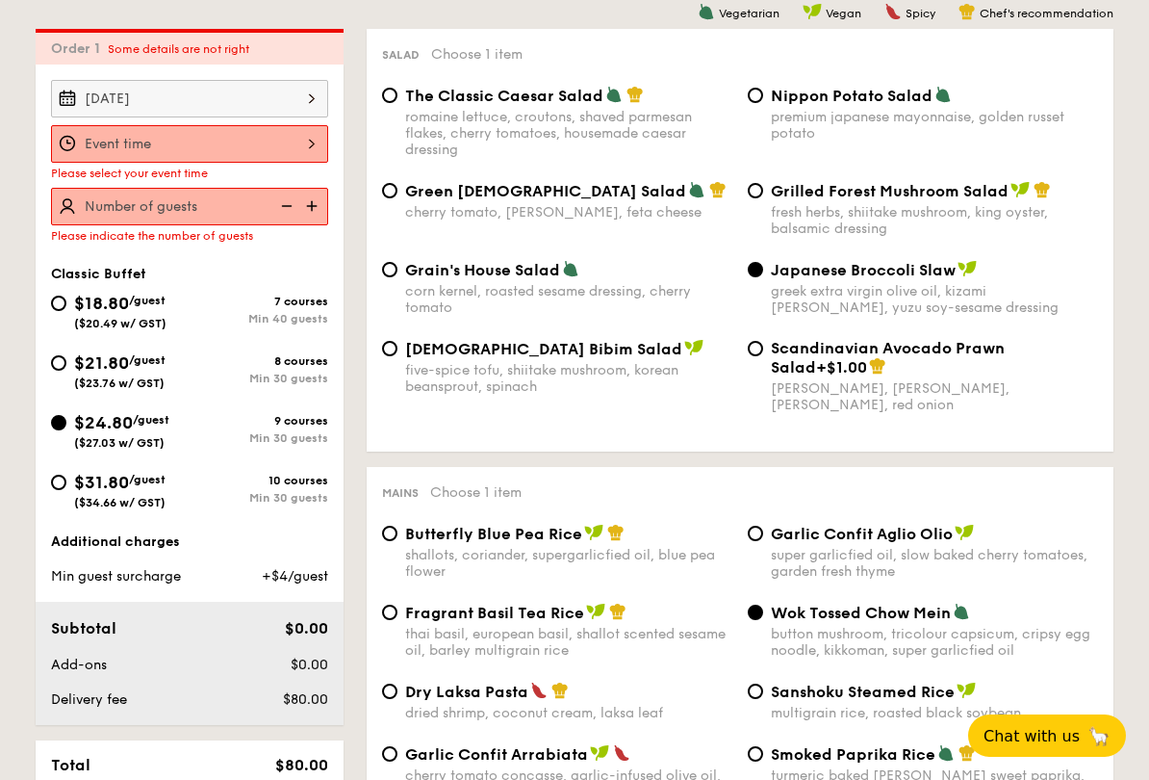
click at [283, 143] on div at bounding box center [189, 144] width 277 height 38
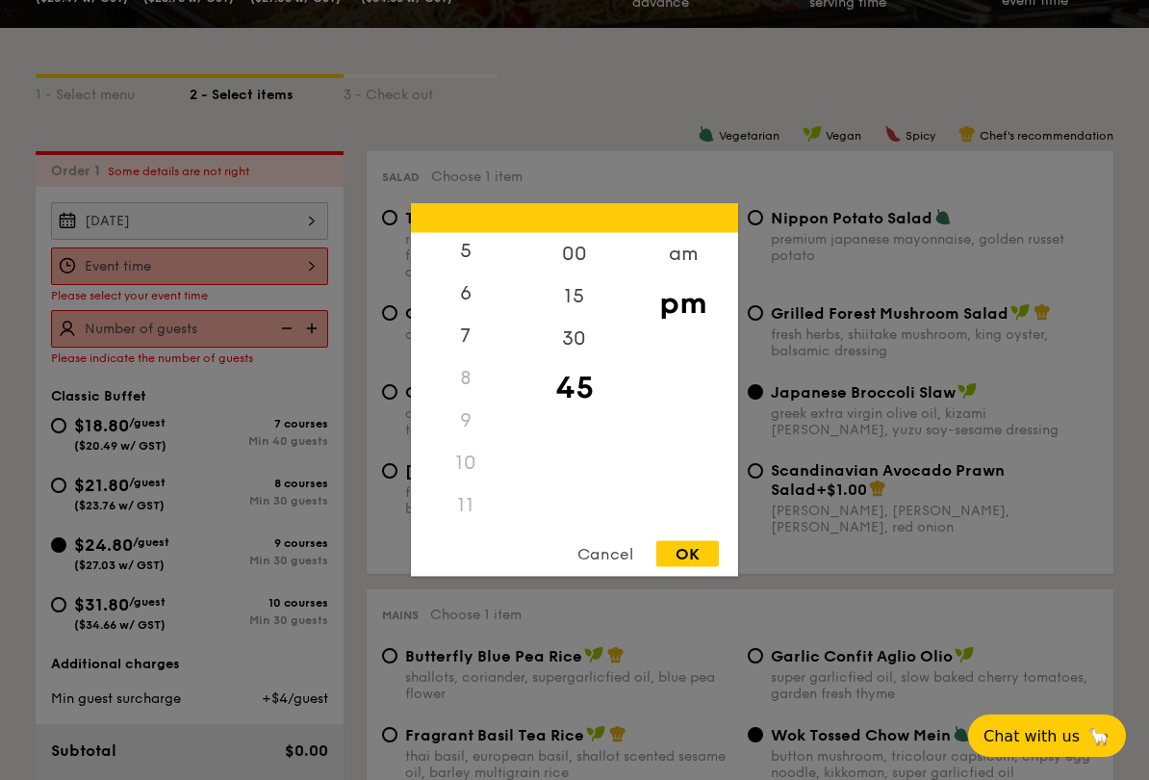
scroll to position [240, 0]
click at [468, 496] on div "11" at bounding box center [465, 505] width 109 height 42
click at [469, 512] on div "11" at bounding box center [465, 505] width 109 height 42
click at [690, 260] on div "am" at bounding box center [683, 254] width 109 height 42
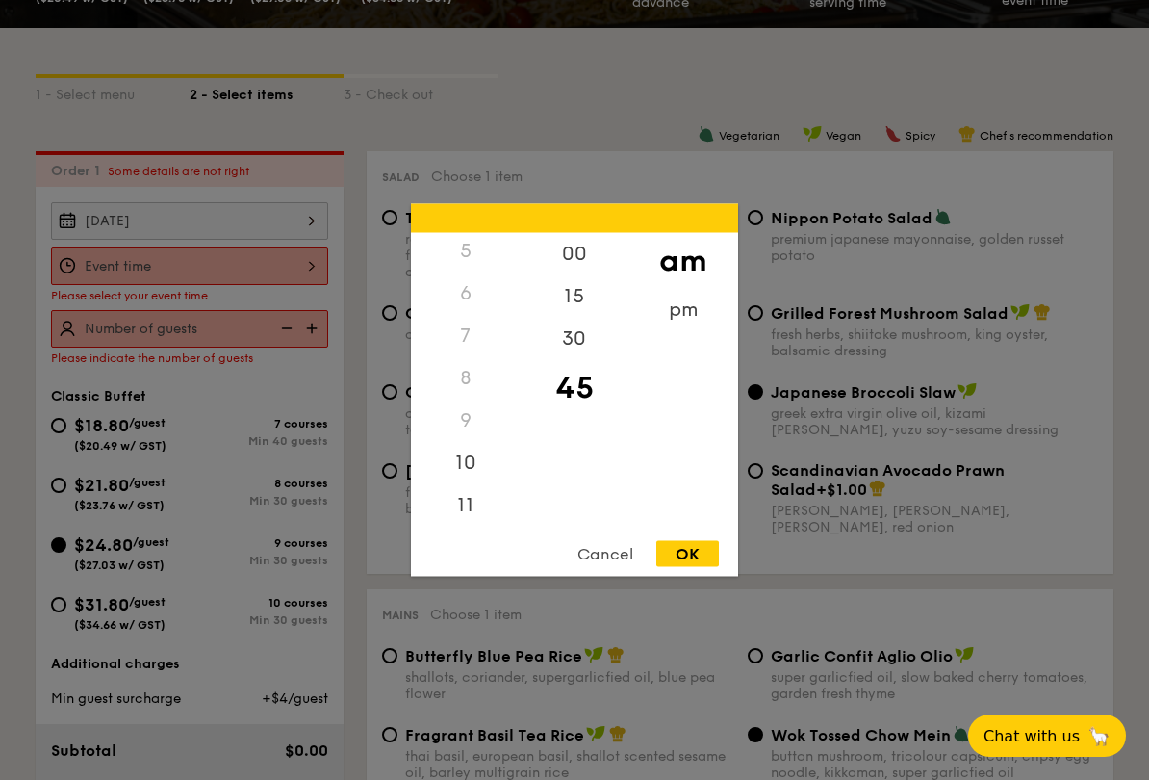
click at [470, 504] on div "11" at bounding box center [465, 505] width 109 height 42
click at [569, 256] on div "00" at bounding box center [574, 254] width 109 height 42
click at [570, 356] on div "30" at bounding box center [574, 352] width 109 height 42
click at [684, 556] on div "OK" at bounding box center [687, 554] width 63 height 26
type input "11:30AM"
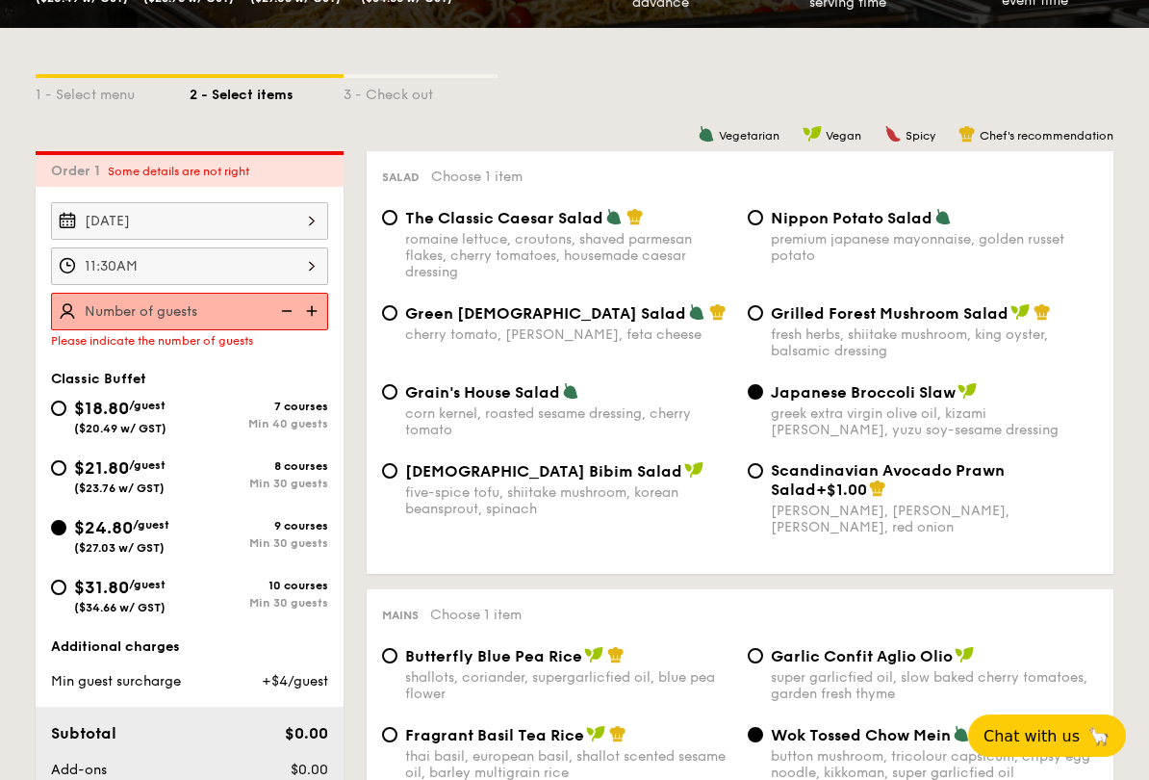
click at [314, 310] on img at bounding box center [313, 311] width 29 height 37
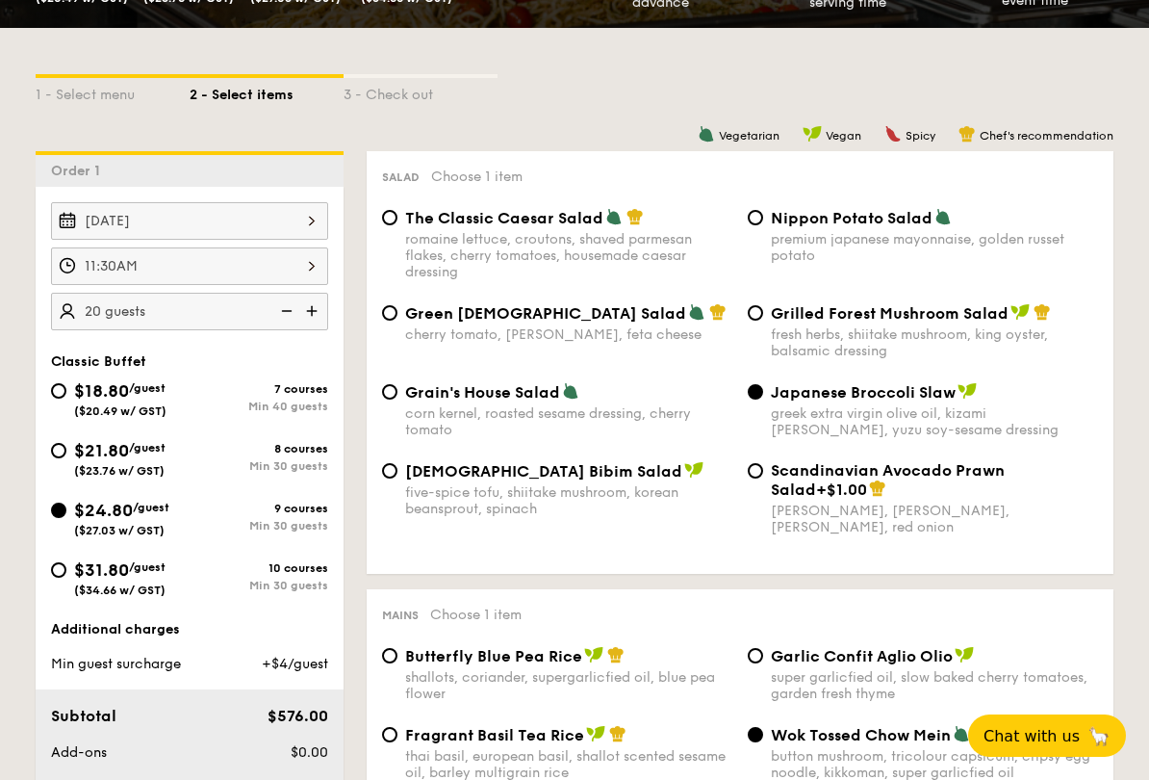
click at [313, 311] on img at bounding box center [313, 311] width 29 height 37
click at [314, 305] on img at bounding box center [313, 311] width 29 height 37
click at [314, 310] on img at bounding box center [313, 311] width 29 height 37
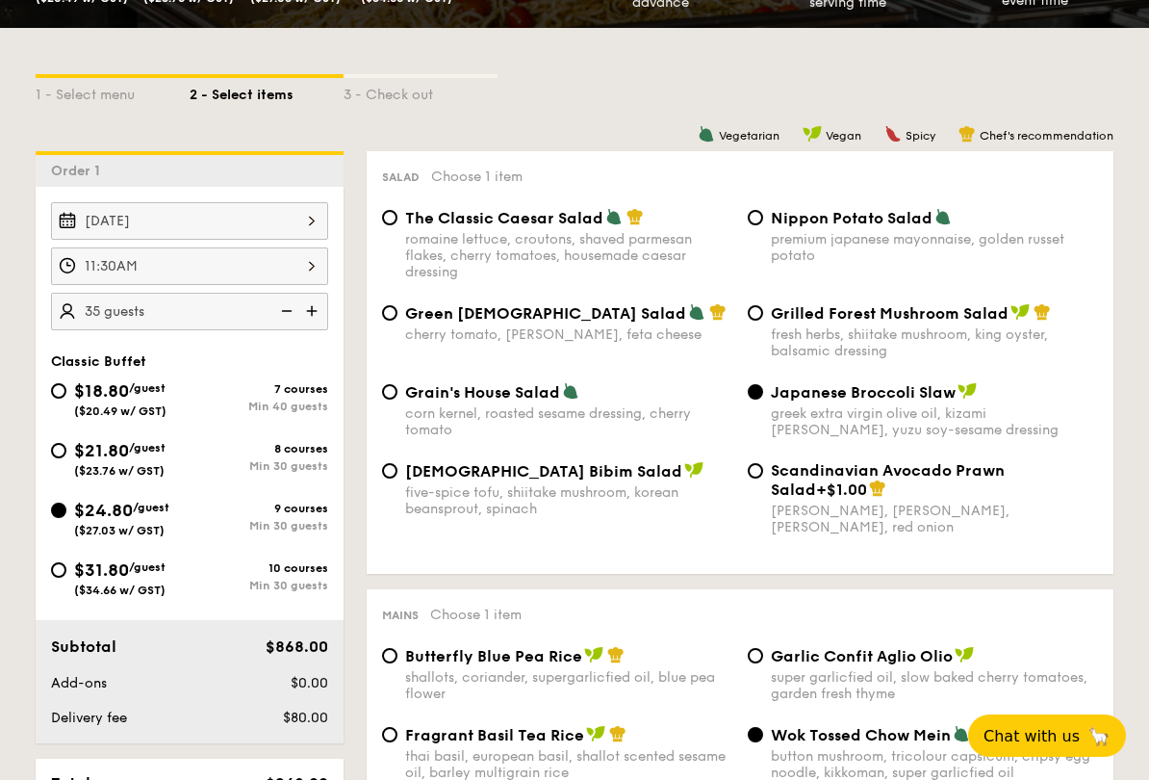
click at [281, 307] on img at bounding box center [284, 311] width 29 height 37
type input "30 guests"
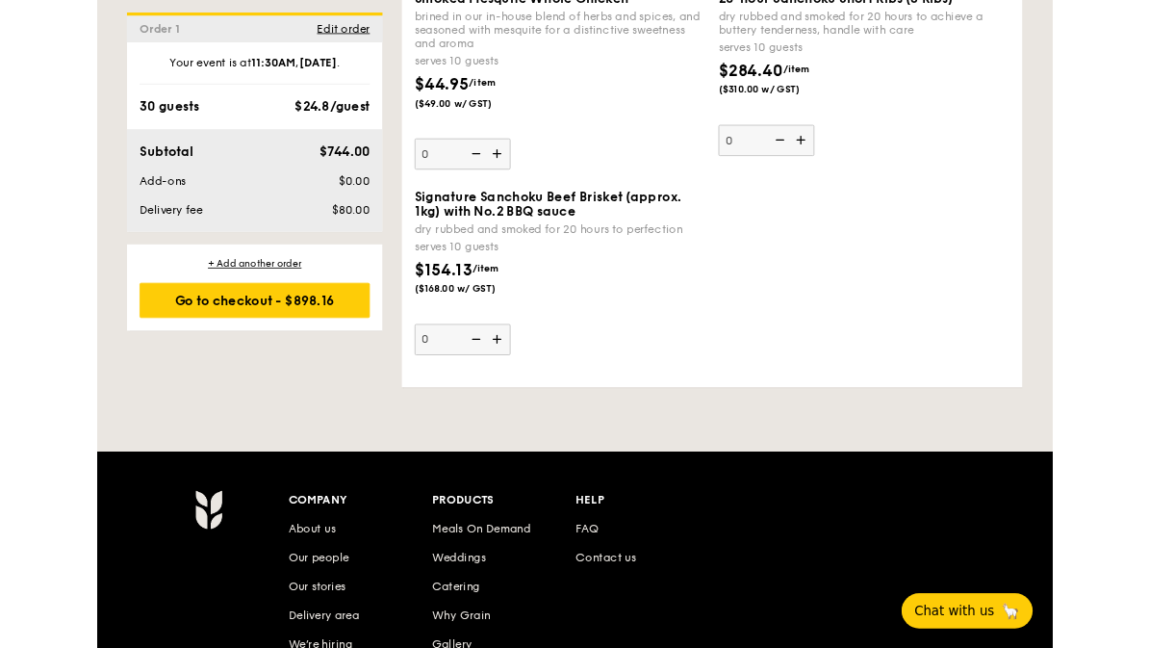
scroll to position [4729, 0]
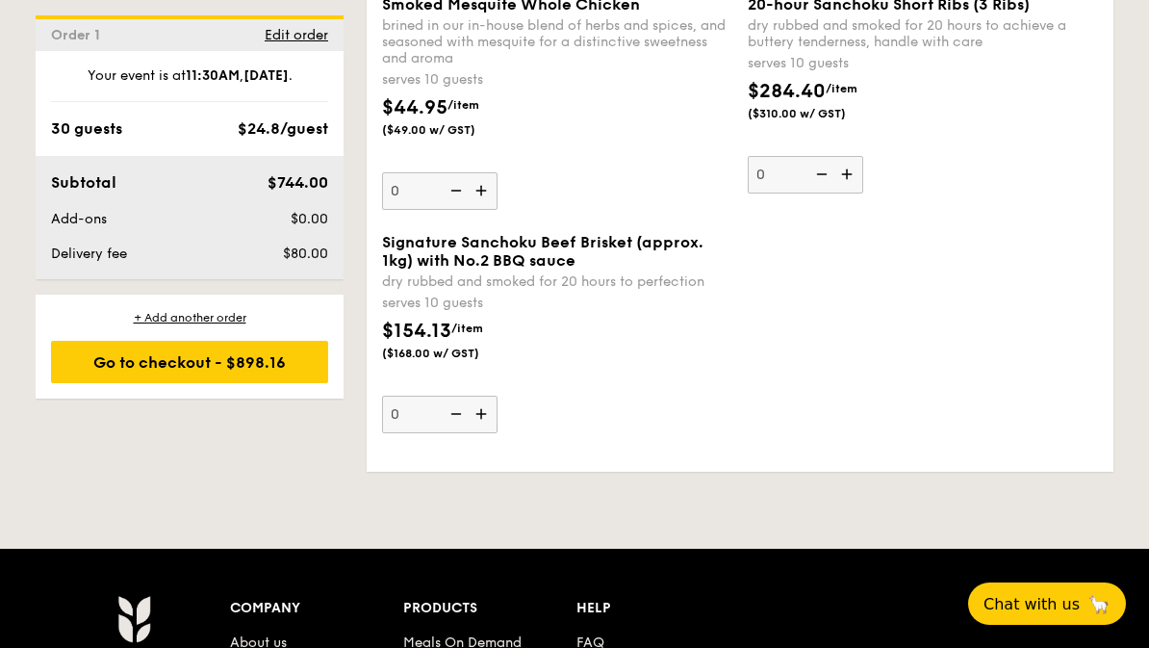
click at [490, 432] on img at bounding box center [483, 414] width 29 height 37
click at [490, 433] on input "0" at bounding box center [440, 415] width 116 height 38
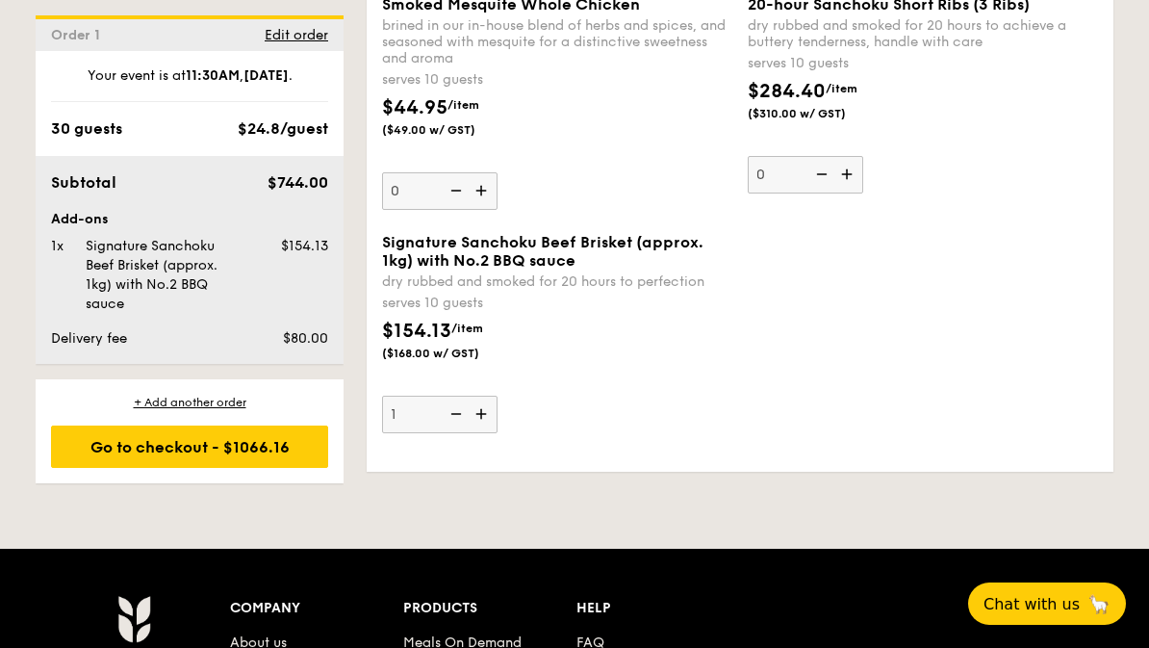
click at [483, 432] on img at bounding box center [483, 414] width 29 height 37
click at [483, 433] on input "1" at bounding box center [440, 415] width 116 height 38
type input "2"
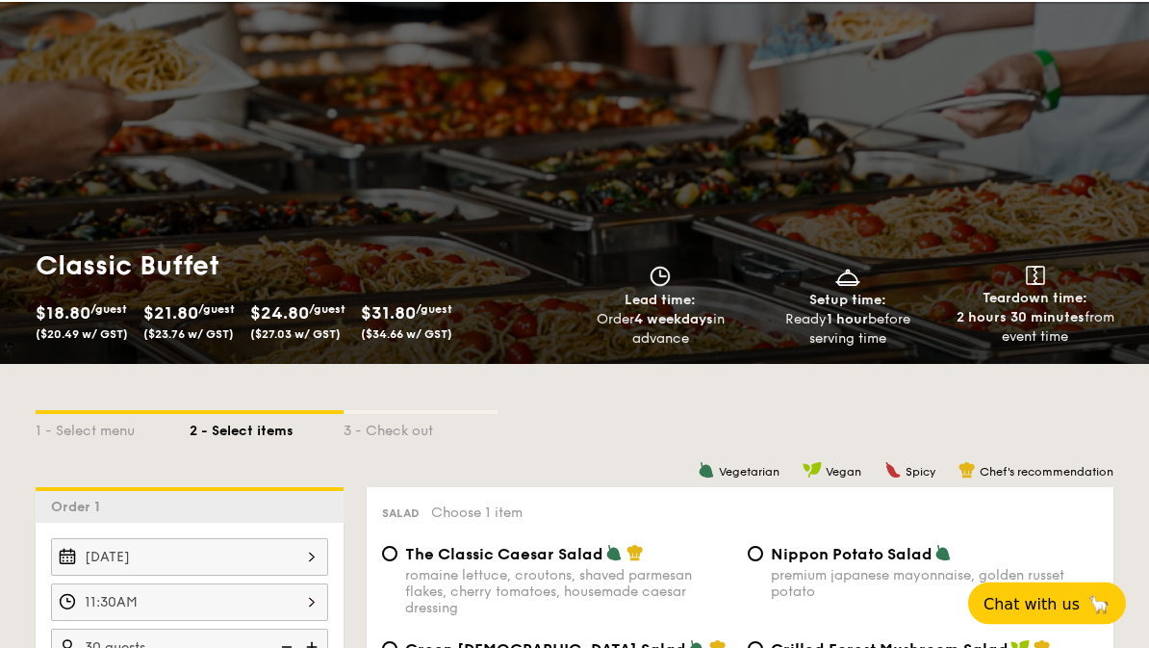
scroll to position [0, 0]
